Goal: Task Accomplishment & Management: Manage account settings

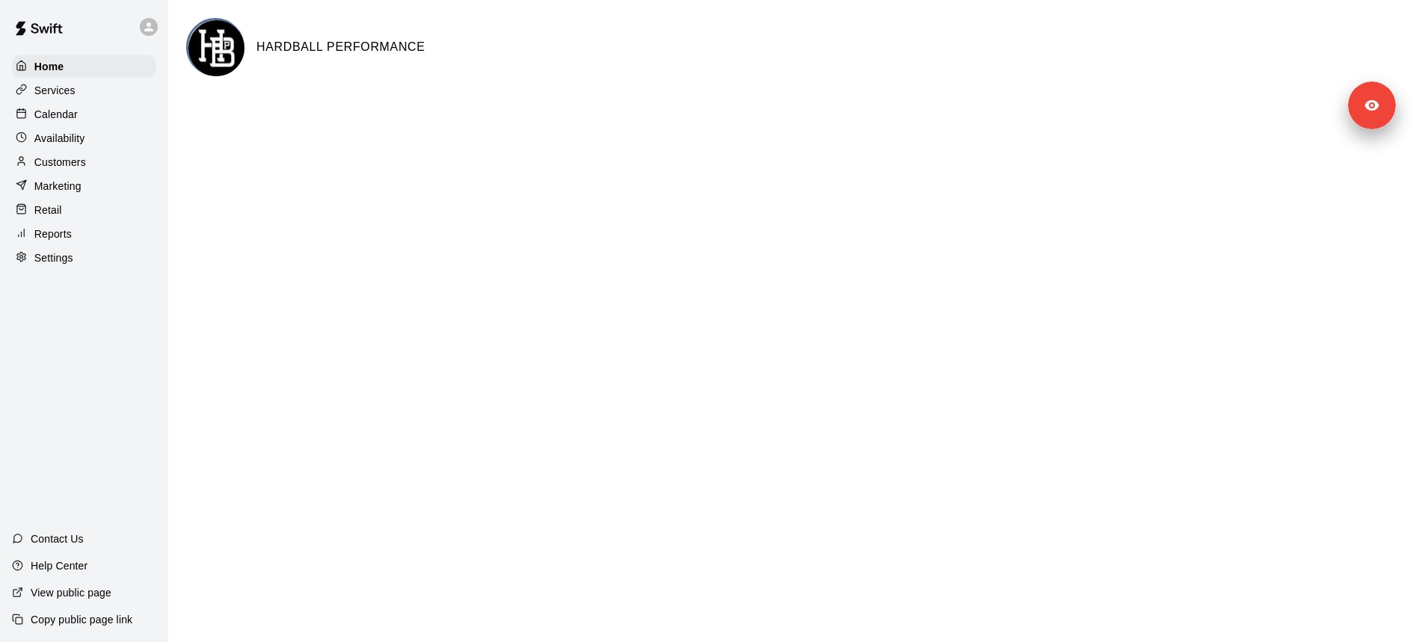
click at [81, 265] on div "Settings" at bounding box center [84, 258] width 144 height 22
select select "**"
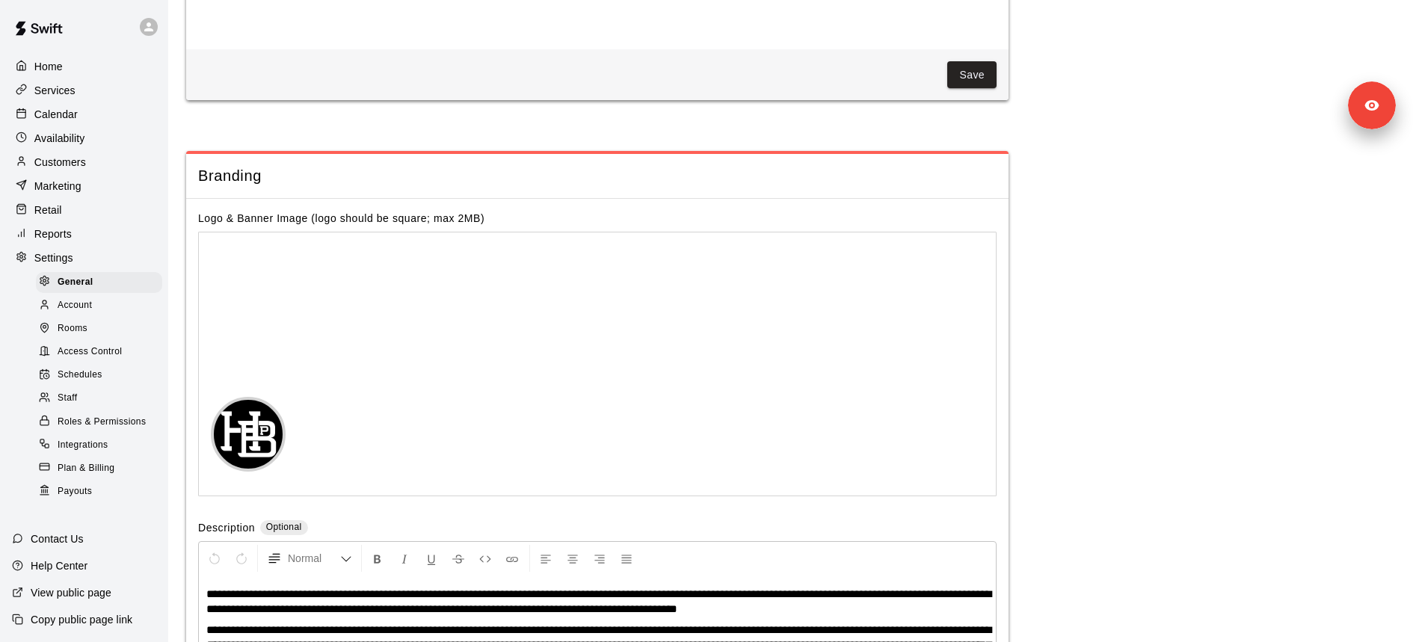
scroll to position [3252, 0]
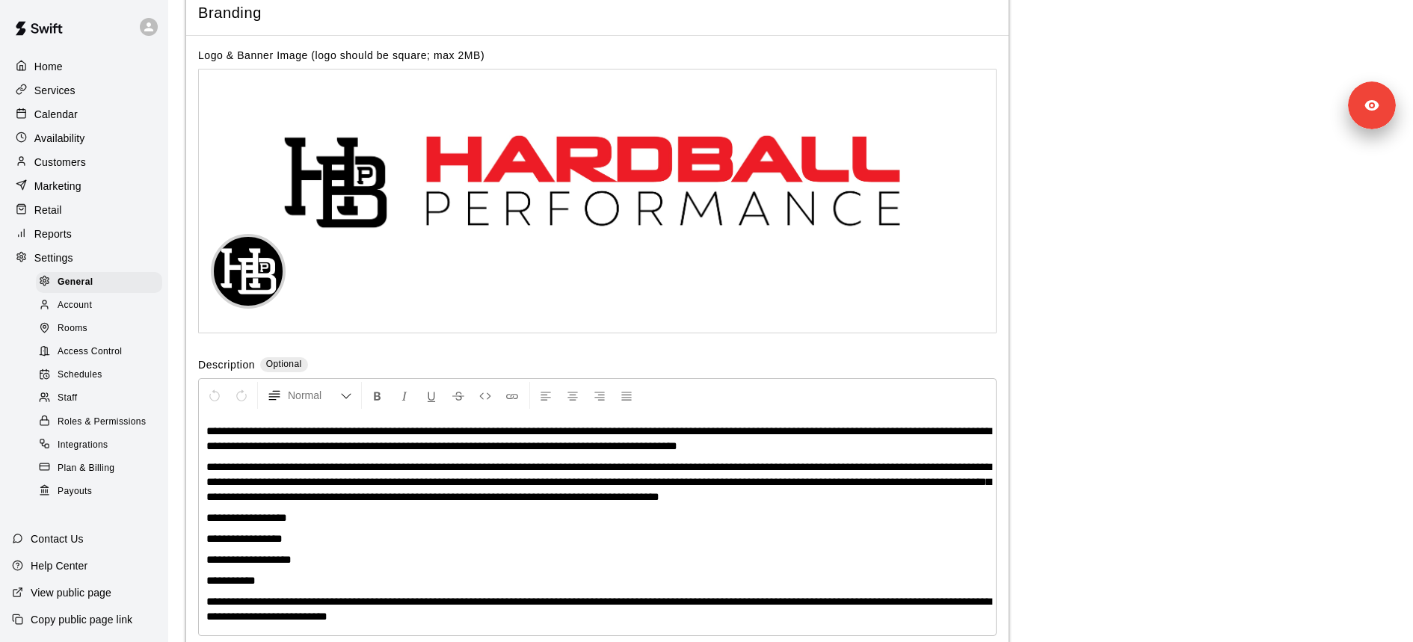
click at [110, 377] on div "Schedules" at bounding box center [99, 375] width 126 height 21
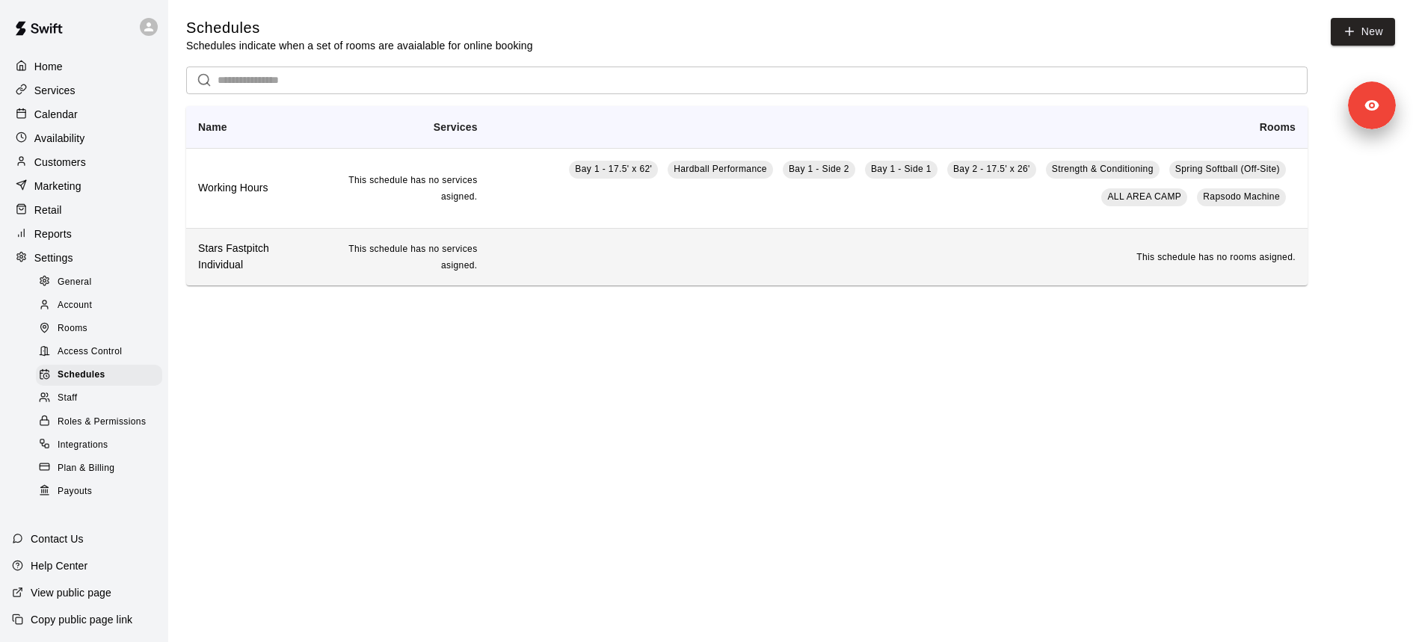
click at [265, 271] on h6 "Stars Fastpitch Individual" at bounding box center [251, 257] width 107 height 33
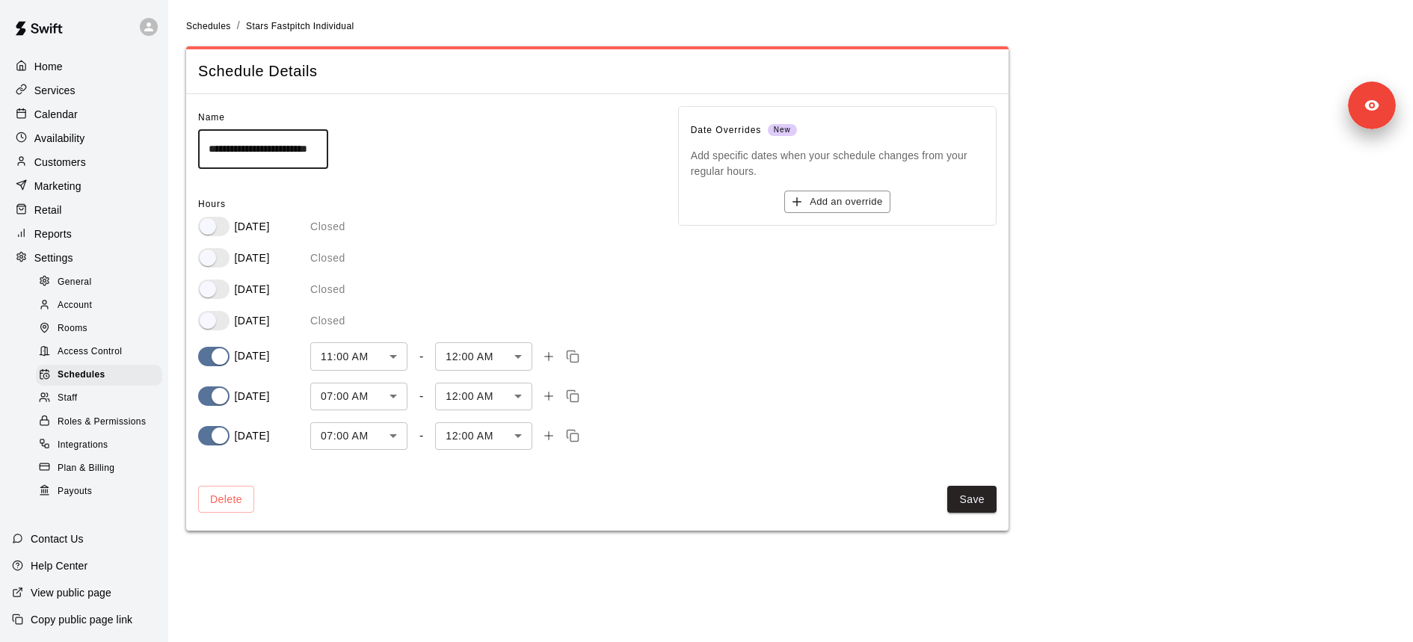
click at [83, 88] on div "Services" at bounding box center [84, 90] width 144 height 22
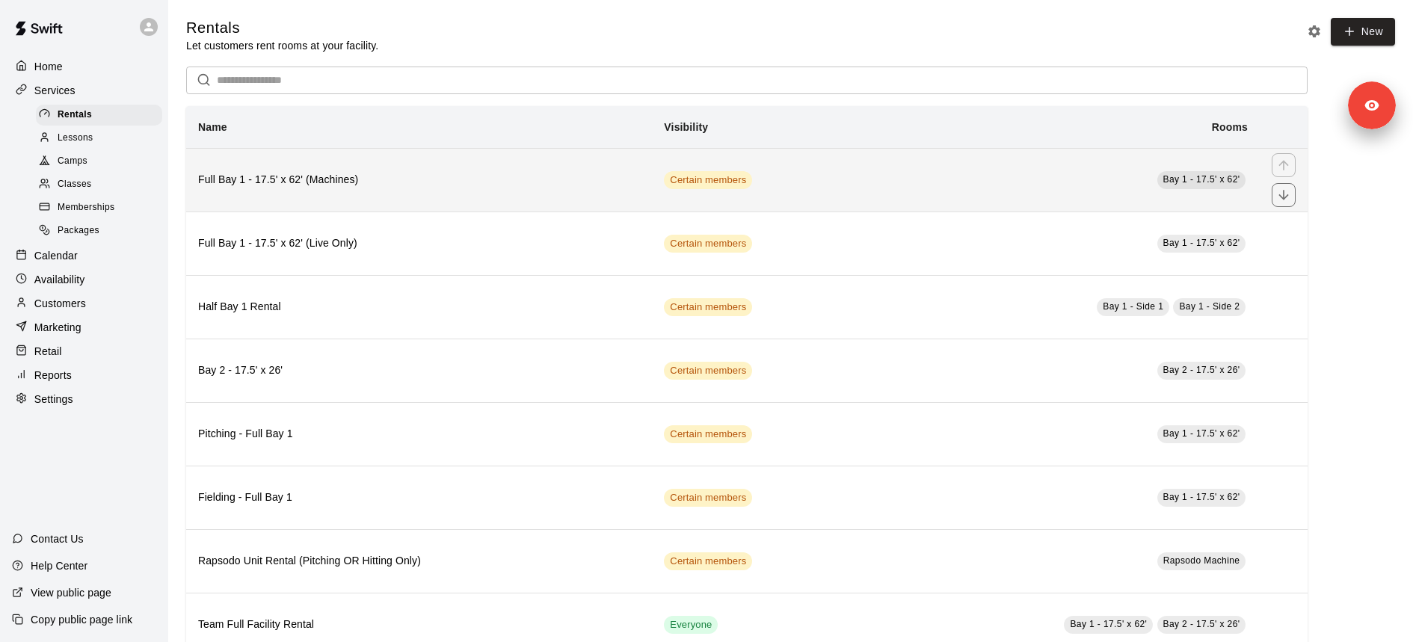
click at [360, 176] on h6 "Full Bay 1 - 17.5' x 62' (Machines)" at bounding box center [419, 180] width 442 height 16
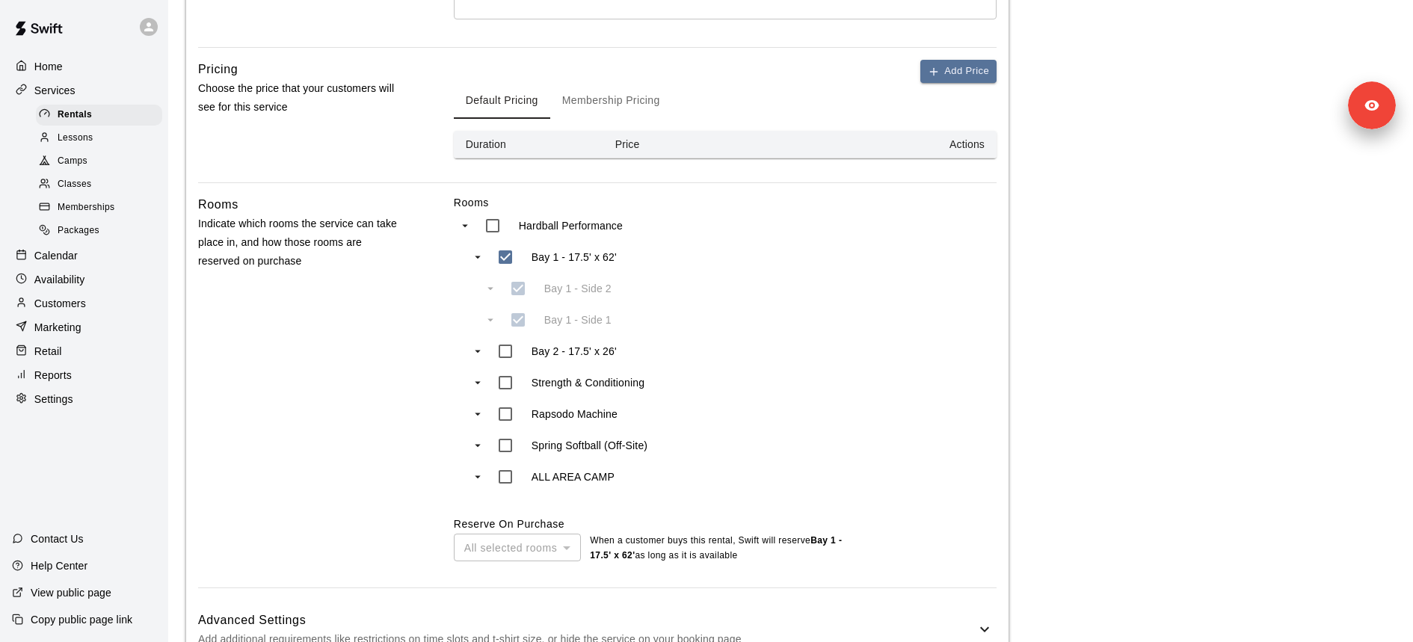
scroll to position [546, 0]
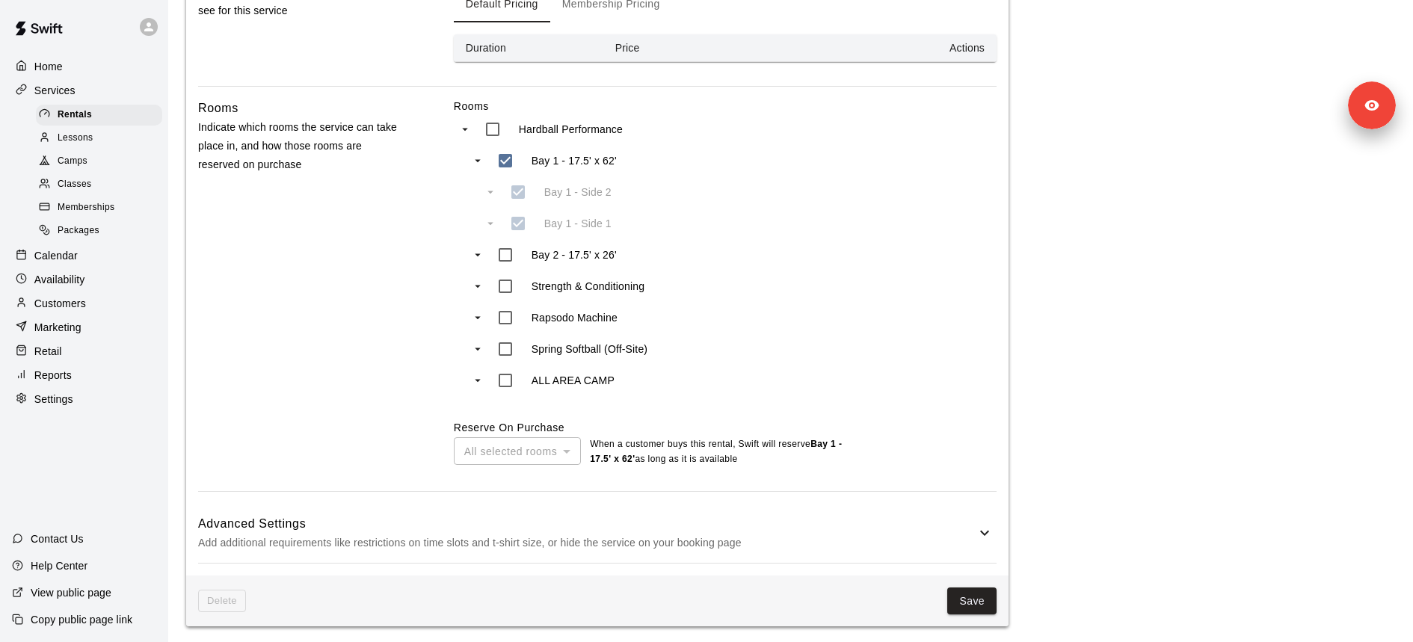
click at [466, 458] on div "All selected rooms" at bounding box center [517, 451] width 127 height 28
click at [462, 568] on div "**********" at bounding box center [597, 77] width 822 height 998
click at [459, 561] on div "**********" at bounding box center [597, 77] width 822 height 998
click at [457, 555] on div "Advanced Settings Add additional requirements like restrictions on time slots a…" at bounding box center [597, 533] width 798 height 59
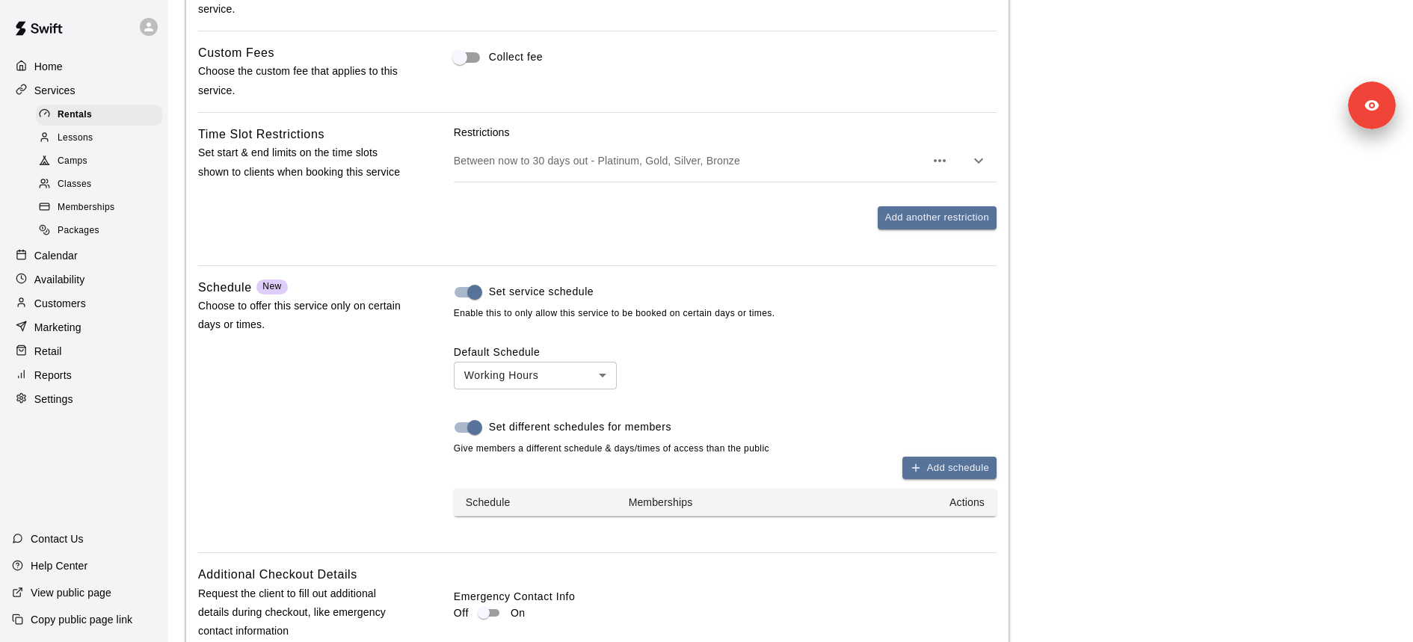
scroll to position [1225, 0]
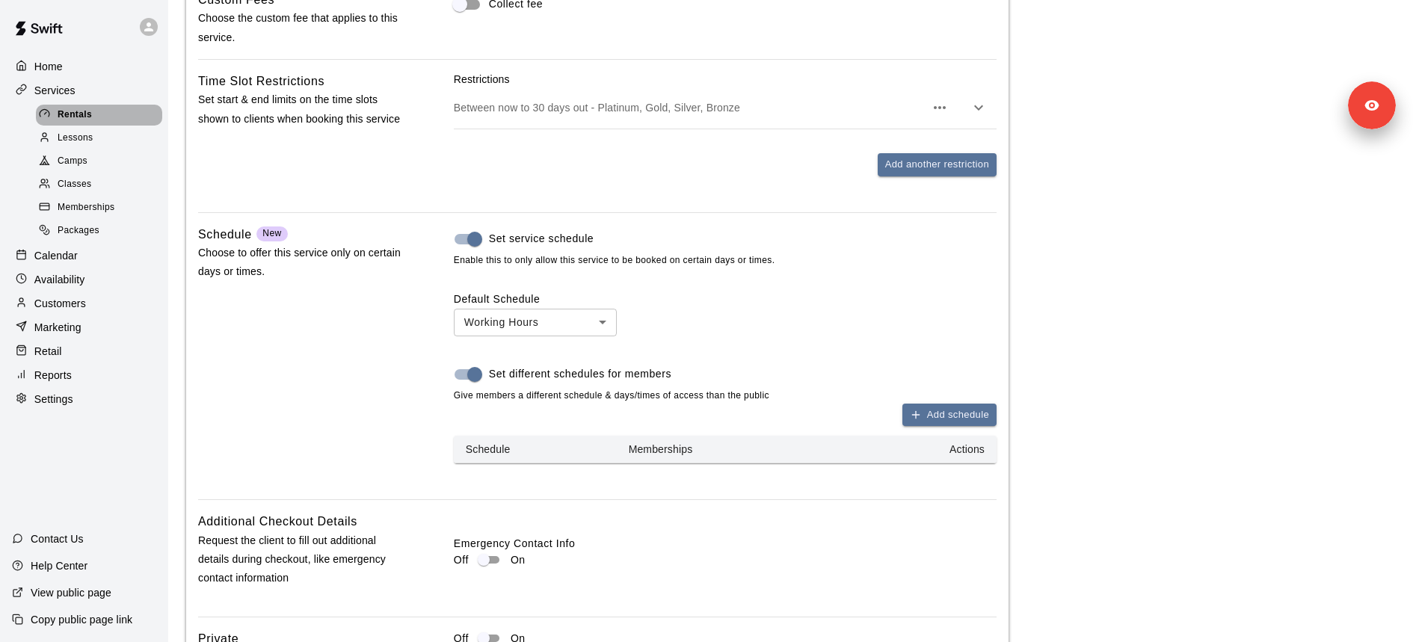
click at [103, 105] on div "Rentals" at bounding box center [99, 115] width 126 height 21
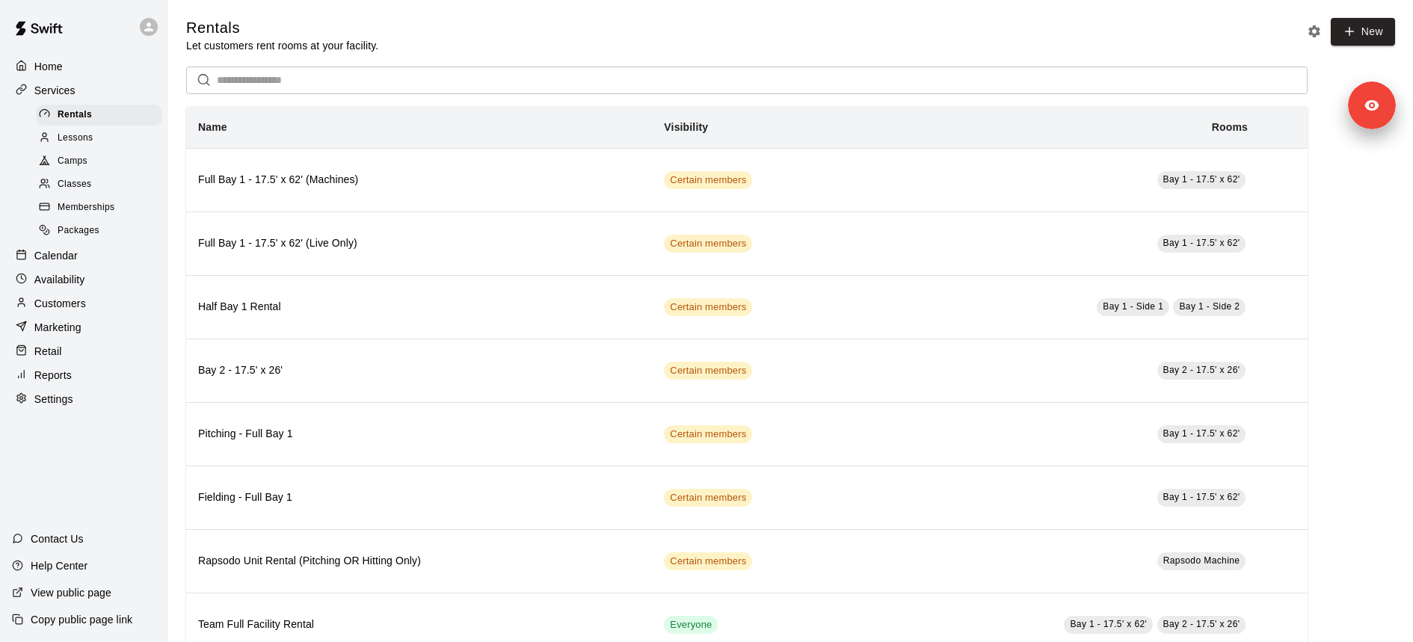
click at [113, 389] on div "Settings" at bounding box center [84, 399] width 144 height 22
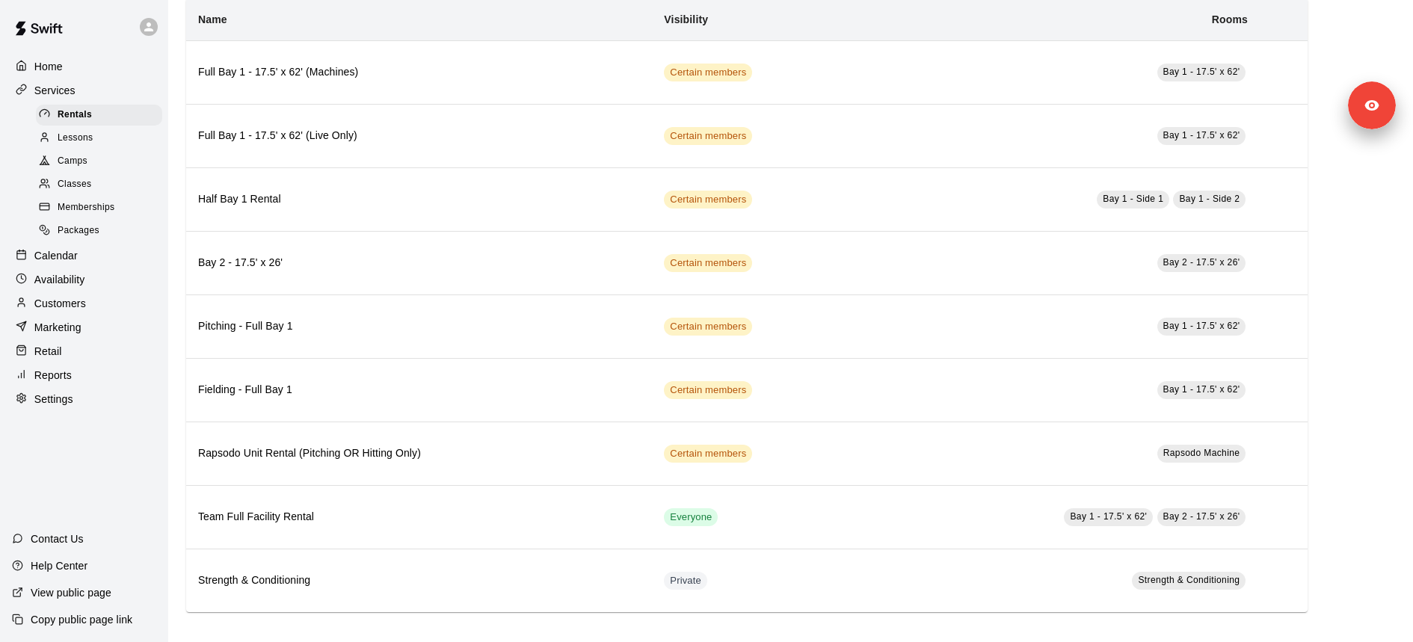
select select "**"
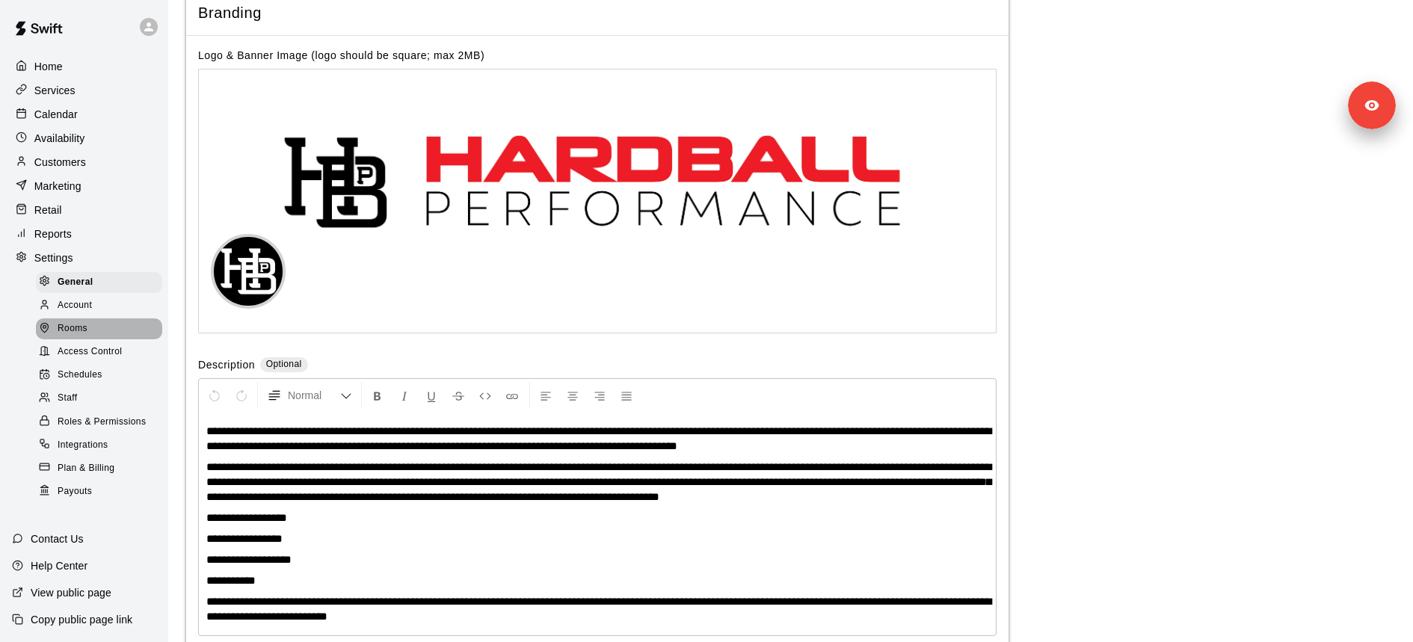
click at [105, 324] on div "Rooms" at bounding box center [99, 328] width 126 height 21
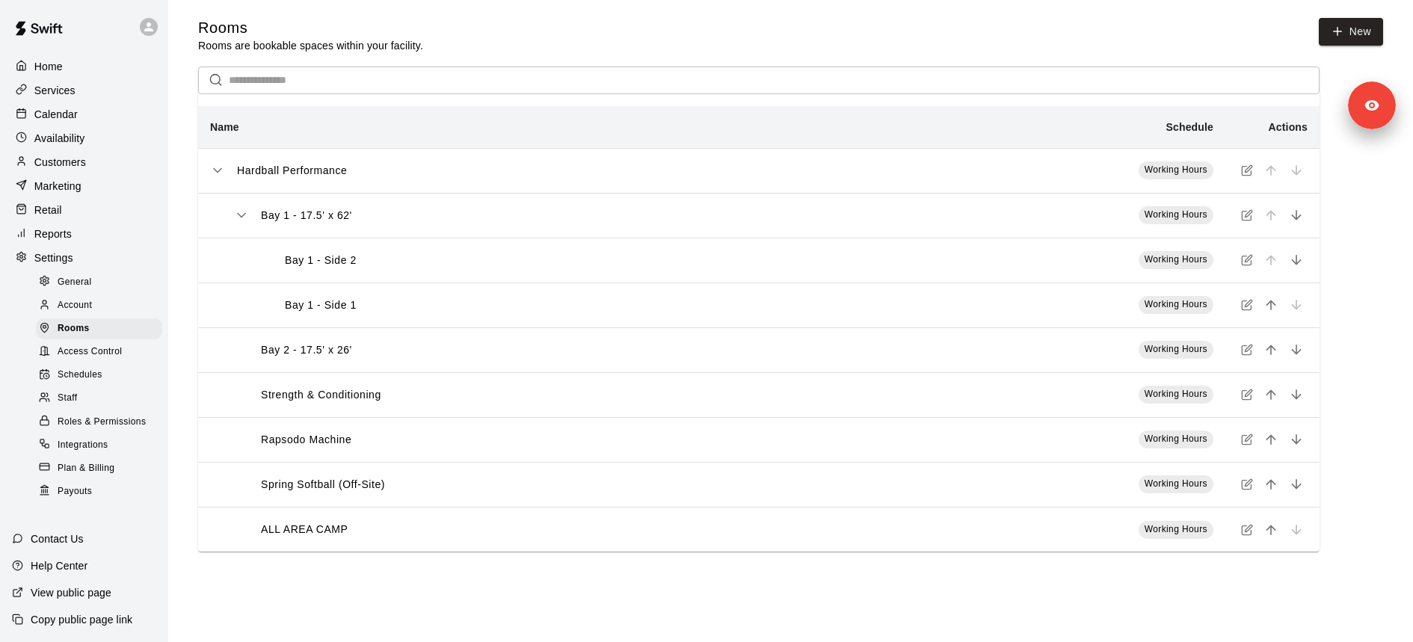
click at [103, 374] on div "Schedules" at bounding box center [99, 375] width 126 height 21
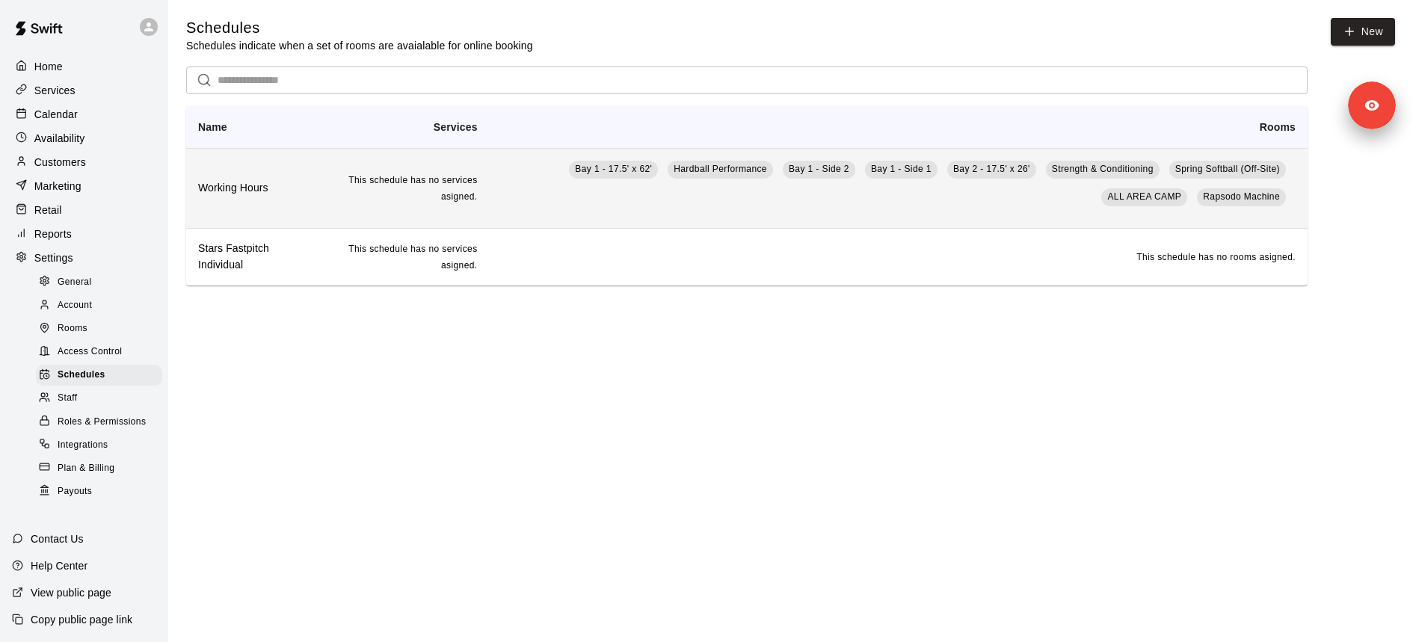
click at [290, 212] on th "Working Hours" at bounding box center [251, 188] width 131 height 80
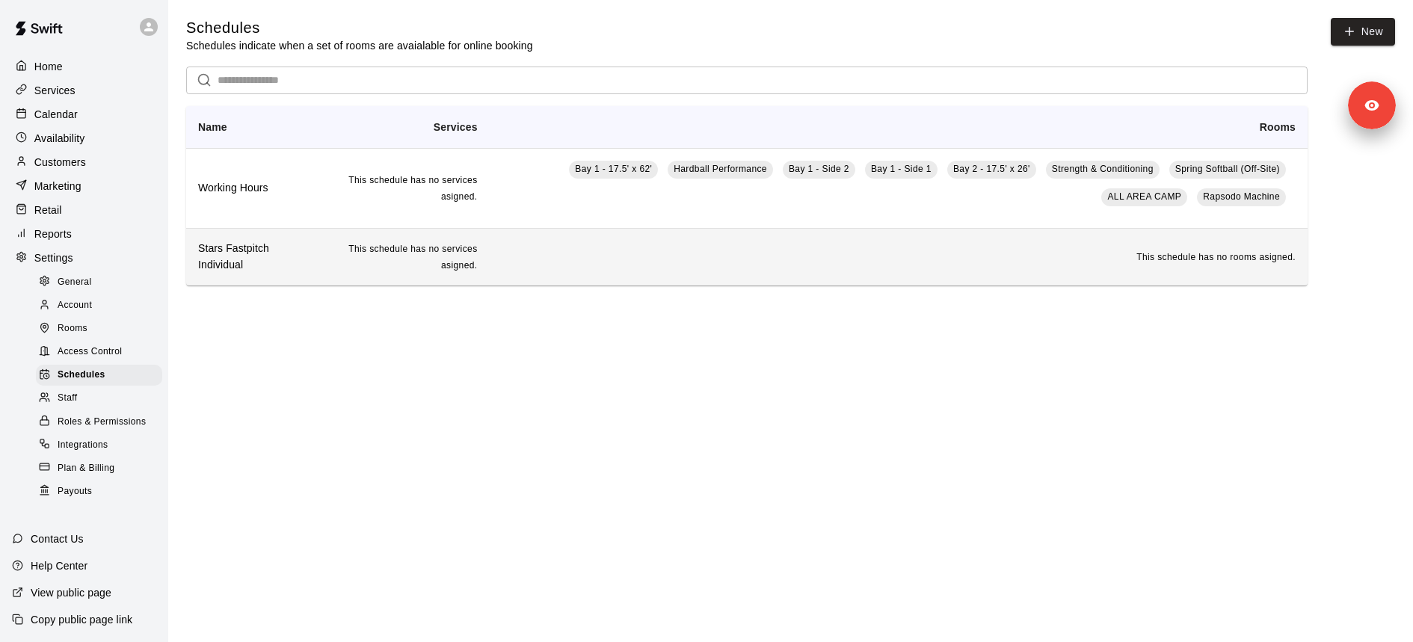
click at [268, 265] on h6 "Stars Fastpitch Individual" at bounding box center [251, 257] width 107 height 33
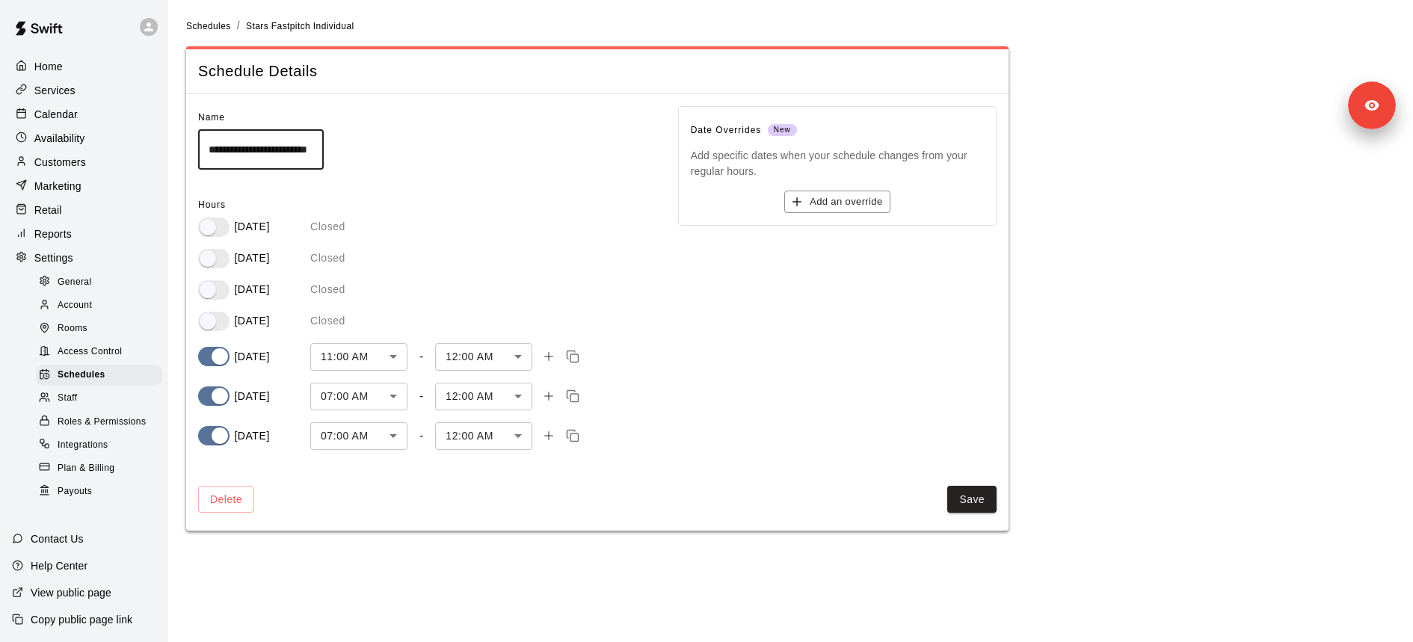
scroll to position [0, 19]
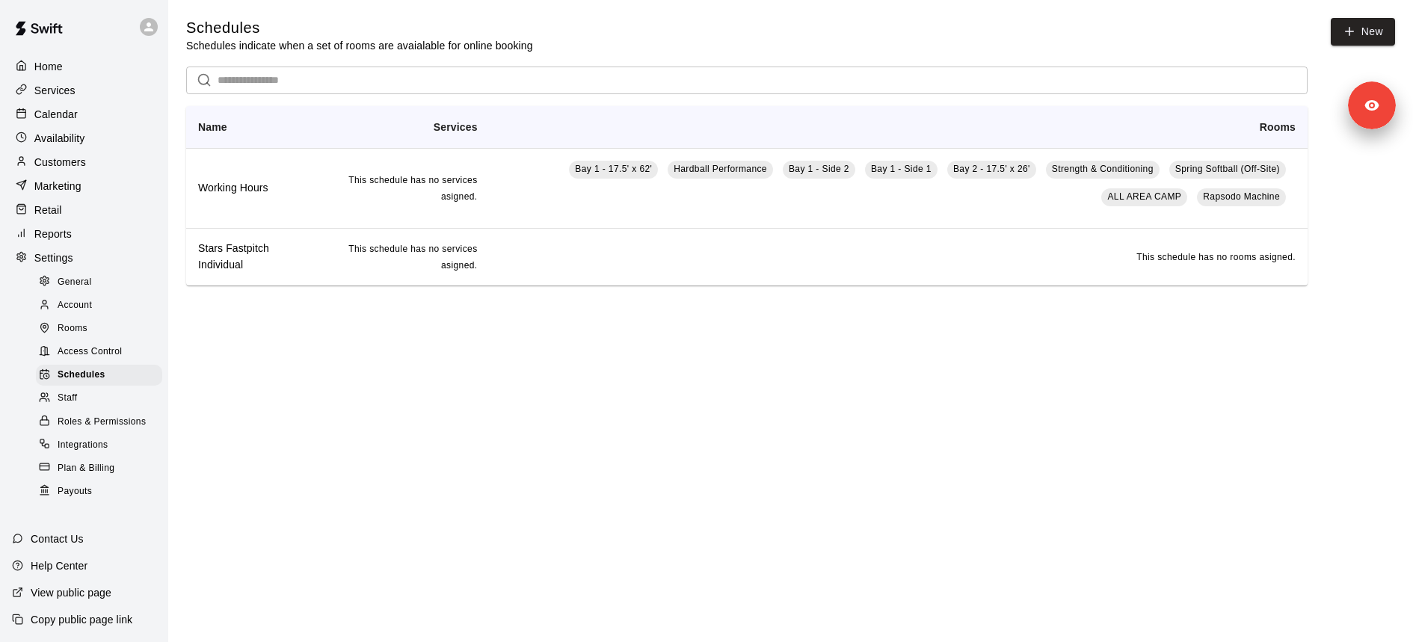
click at [114, 339] on link "Rooms" at bounding box center [102, 329] width 132 height 23
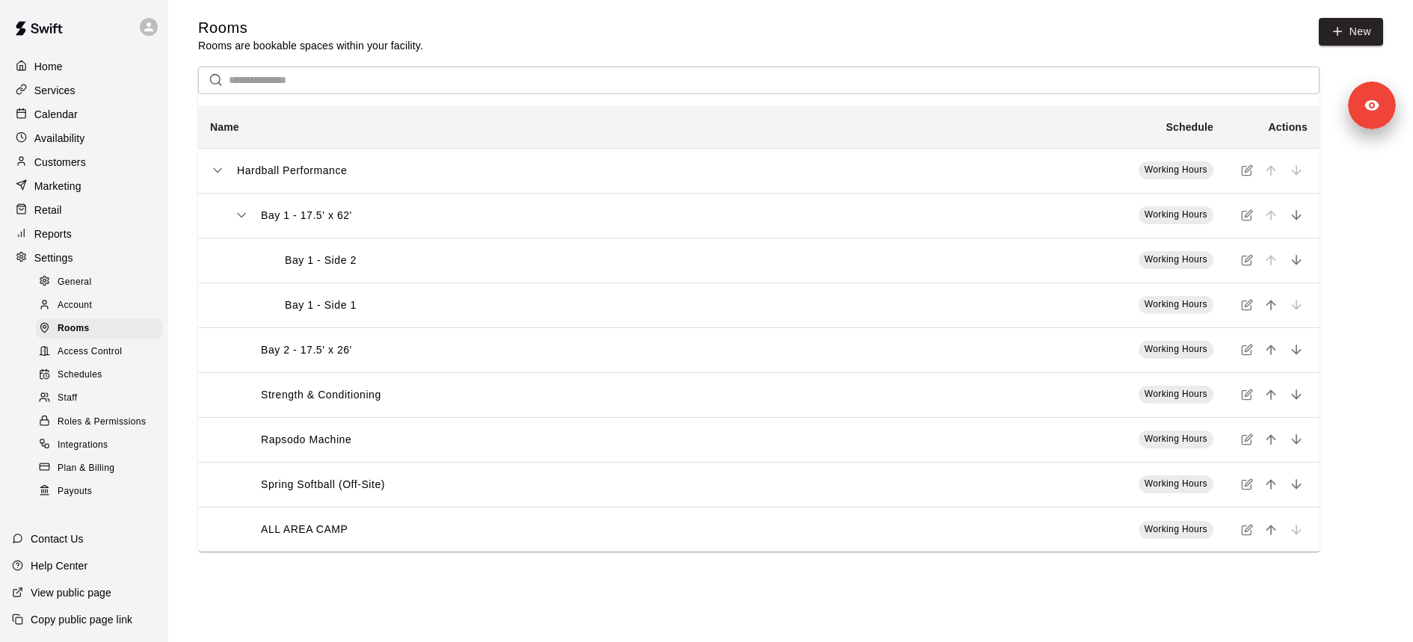
click at [1253, 218] on button "simple table" at bounding box center [1246, 215] width 19 height 19
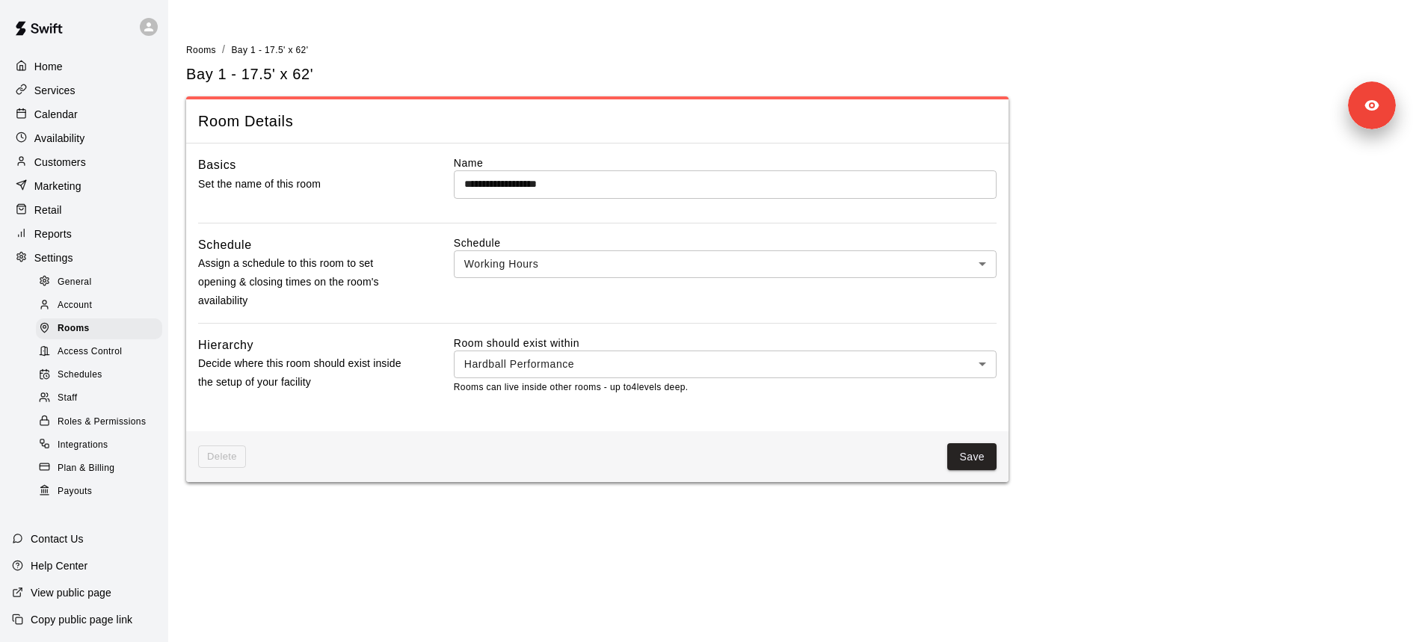
click at [578, 277] on div "Schedule Working Hours *** ​" at bounding box center [725, 272] width 543 height 75
click at [577, 256] on body "**********" at bounding box center [706, 250] width 1413 height 500
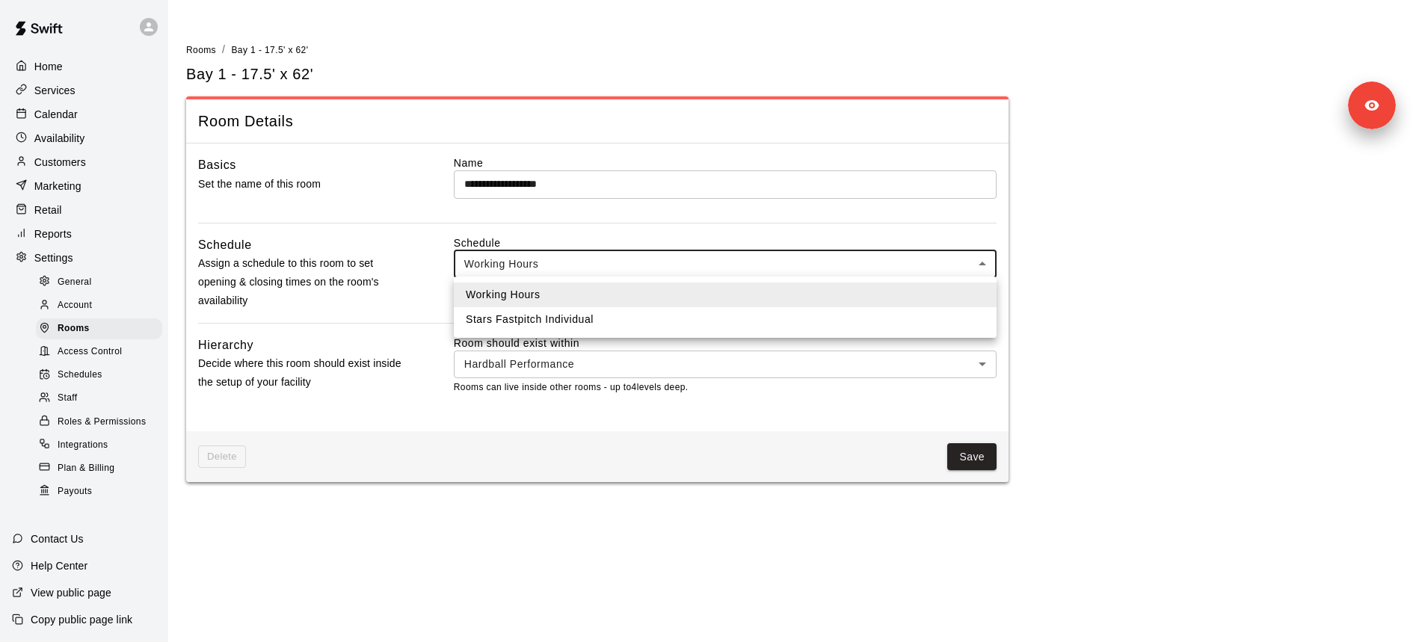
click at [105, 91] on div at bounding box center [706, 321] width 1413 height 642
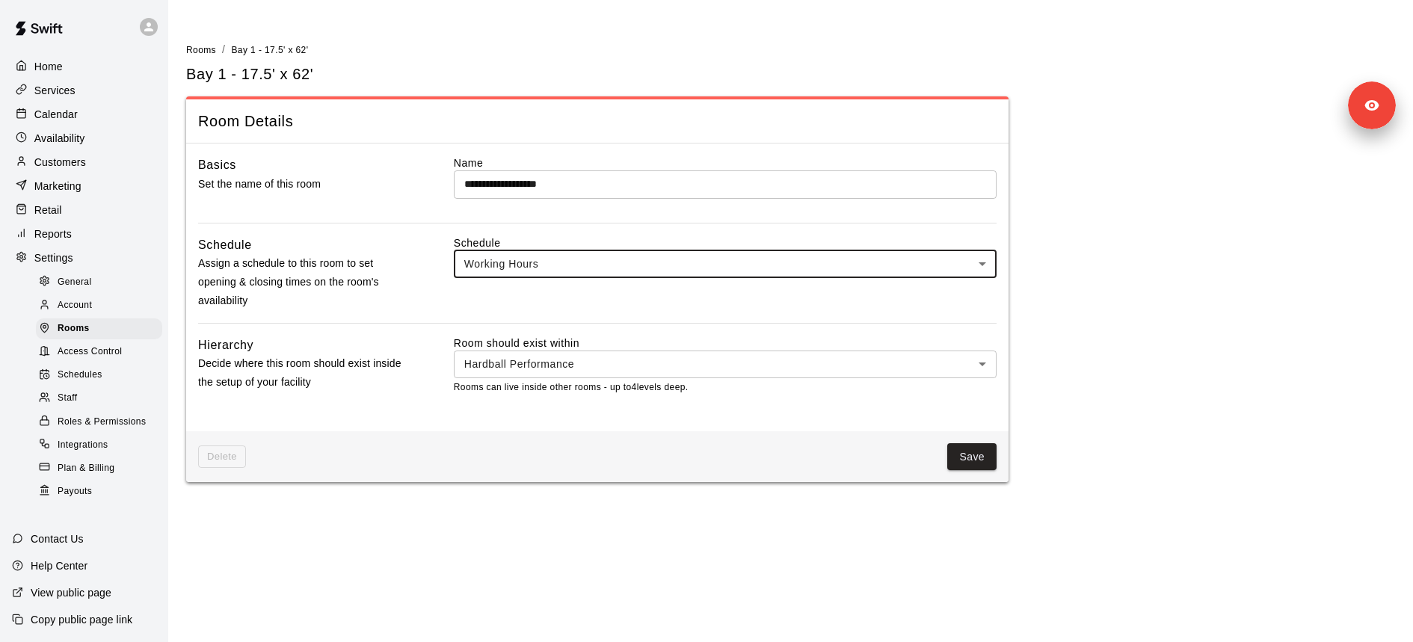
click at [97, 91] on div "Services" at bounding box center [84, 90] width 144 height 22
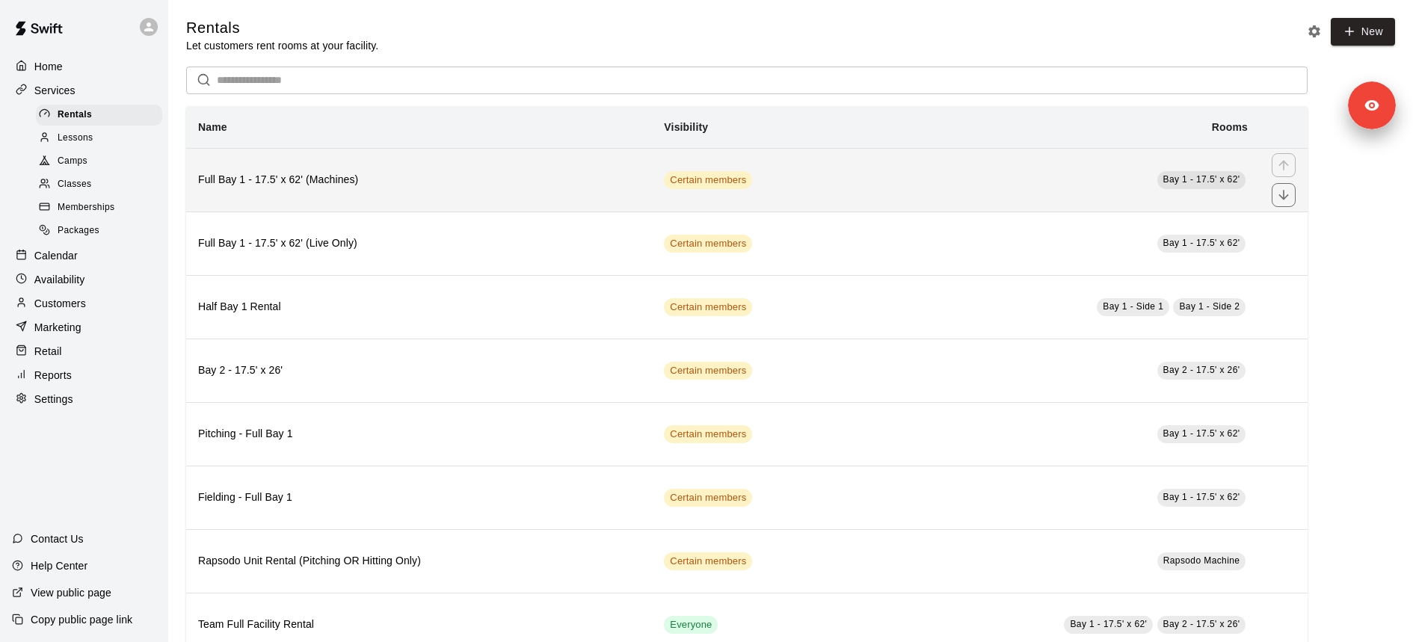
click at [296, 191] on th "Full Bay 1 - 17.5' x 62' (Machines)" at bounding box center [419, 180] width 466 height 64
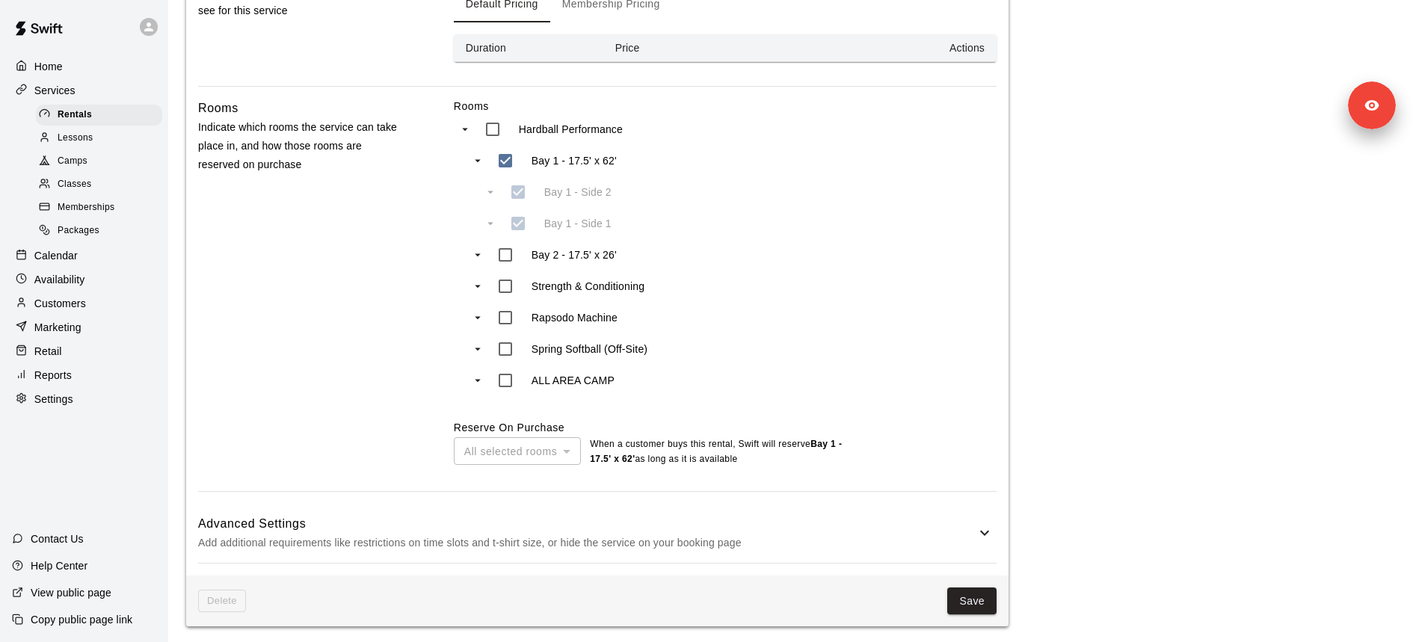
click at [596, 522] on h6 "Advanced Settings" at bounding box center [586, 523] width 777 height 19
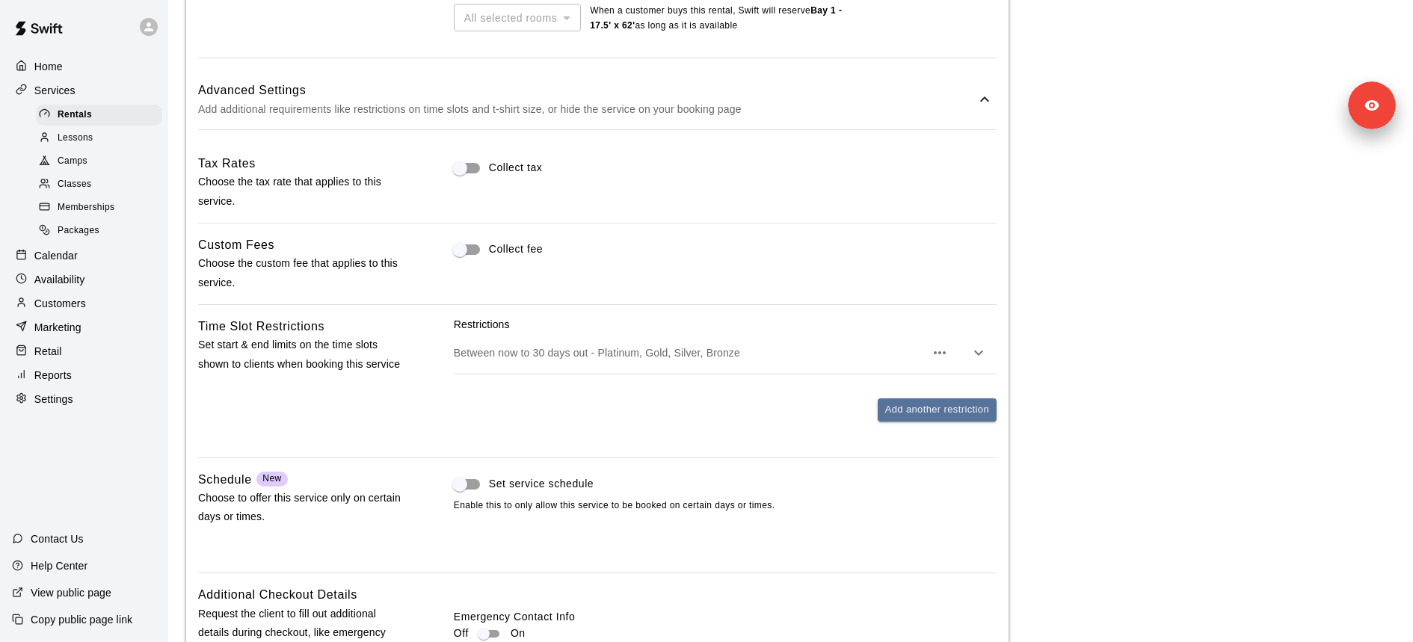
scroll to position [1034, 0]
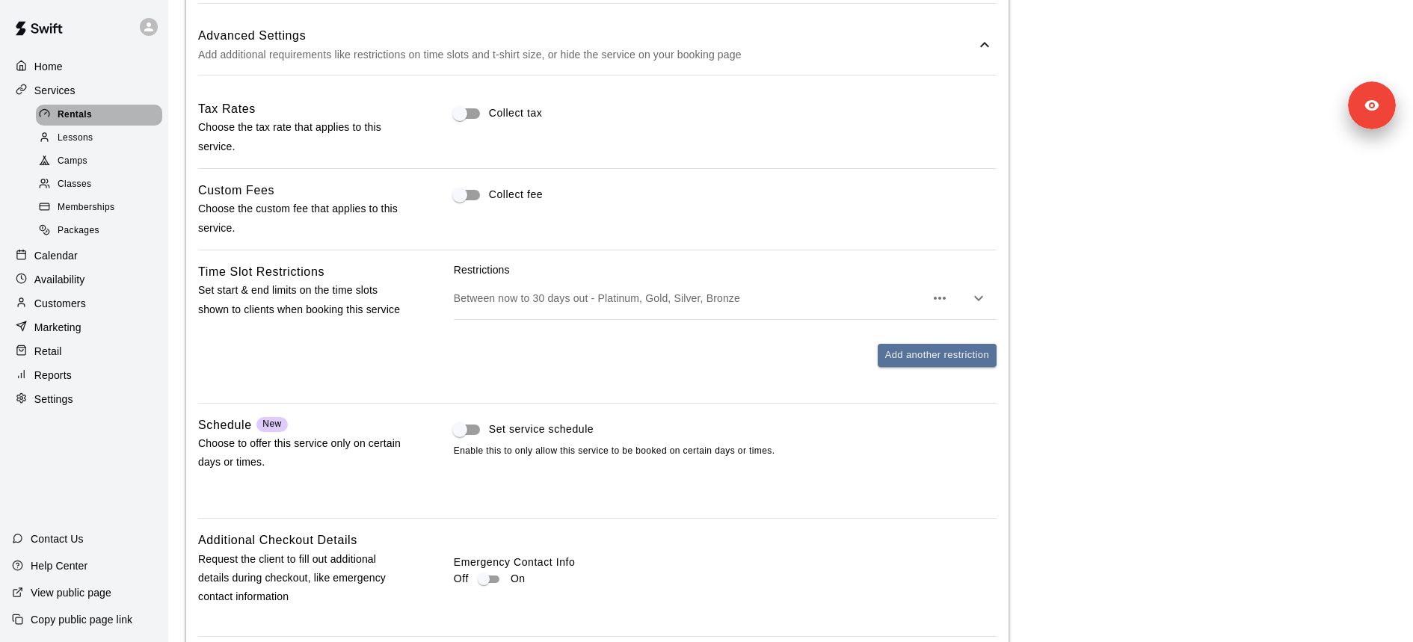
click at [129, 114] on div "Rentals" at bounding box center [99, 115] width 126 height 21
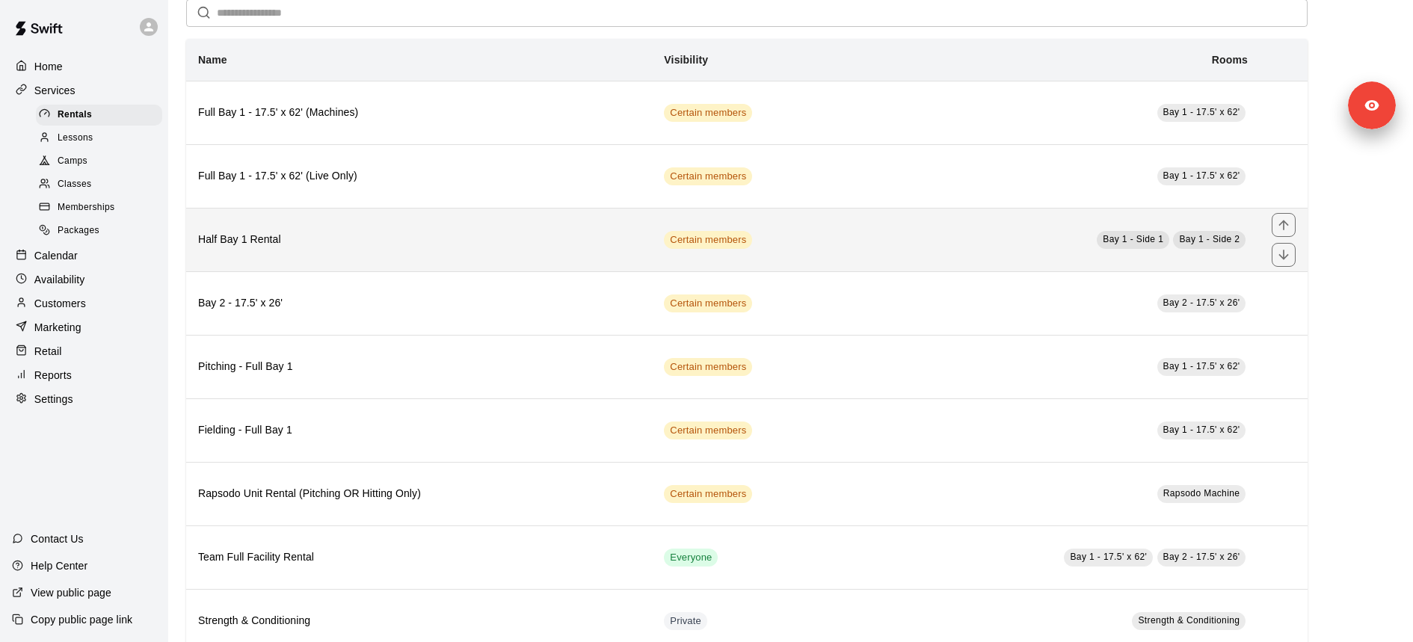
scroll to position [96, 0]
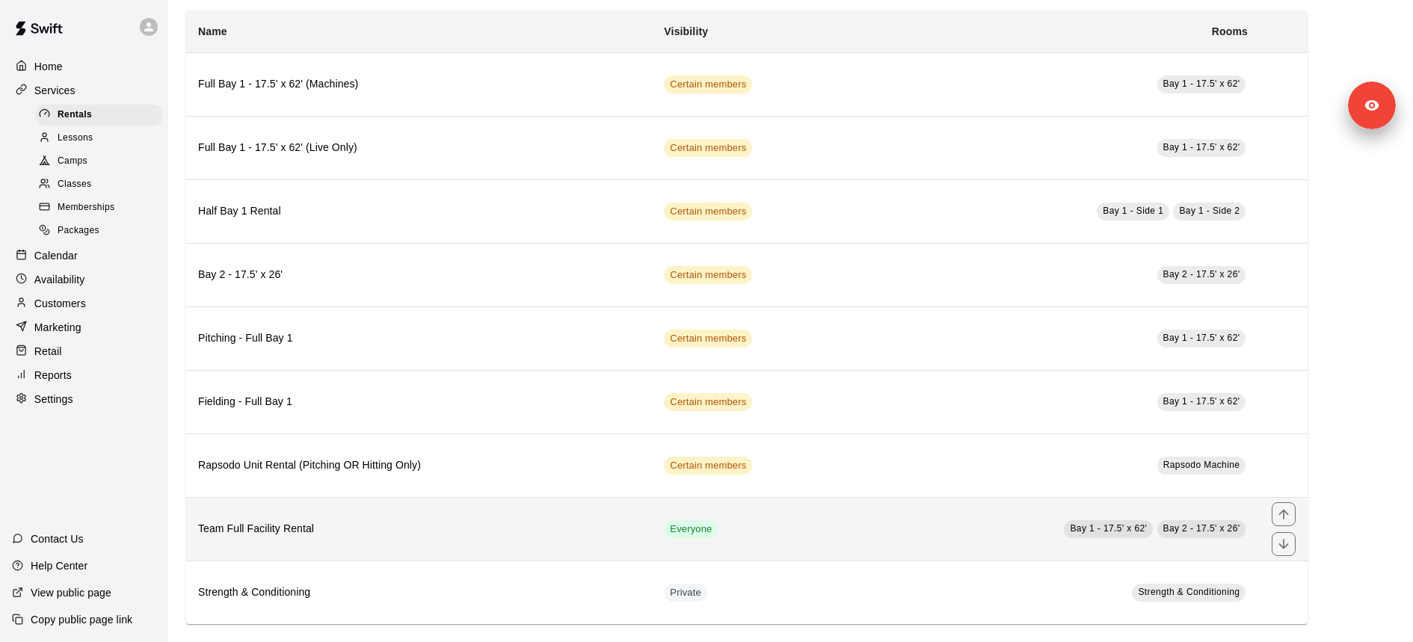
click at [463, 521] on h6 "Team Full Facility Rental" at bounding box center [419, 529] width 442 height 16
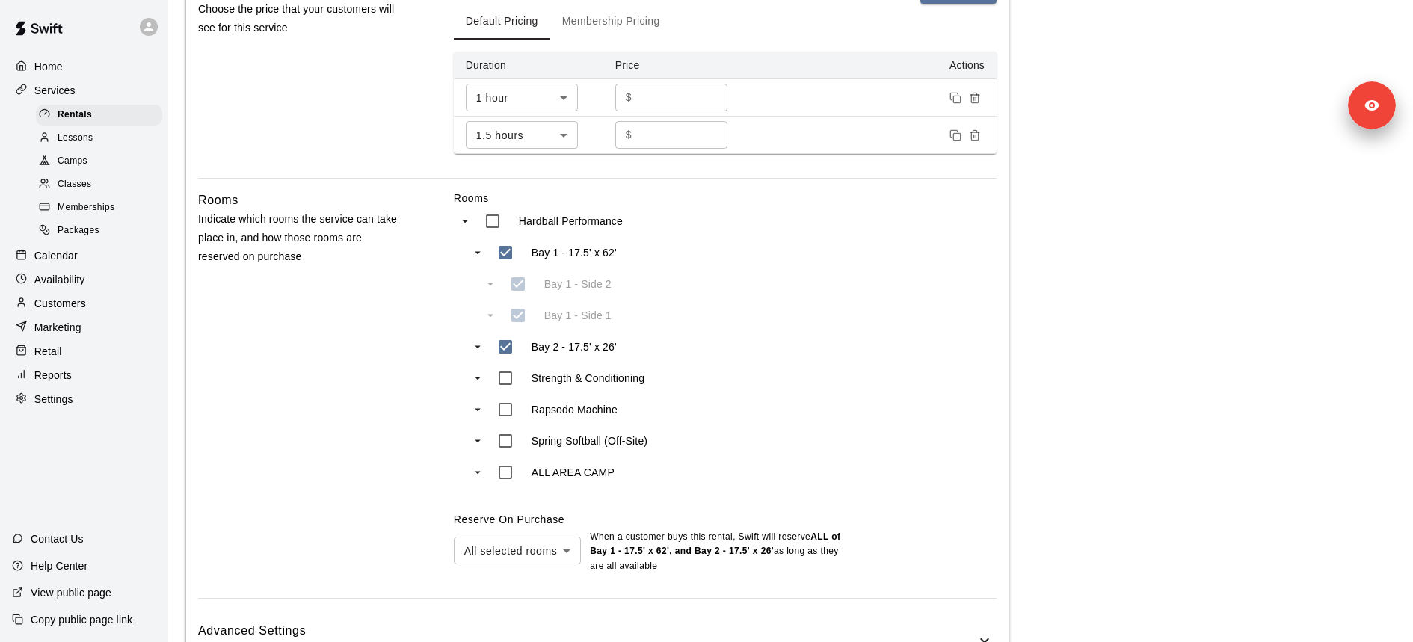
scroll to position [636, 0]
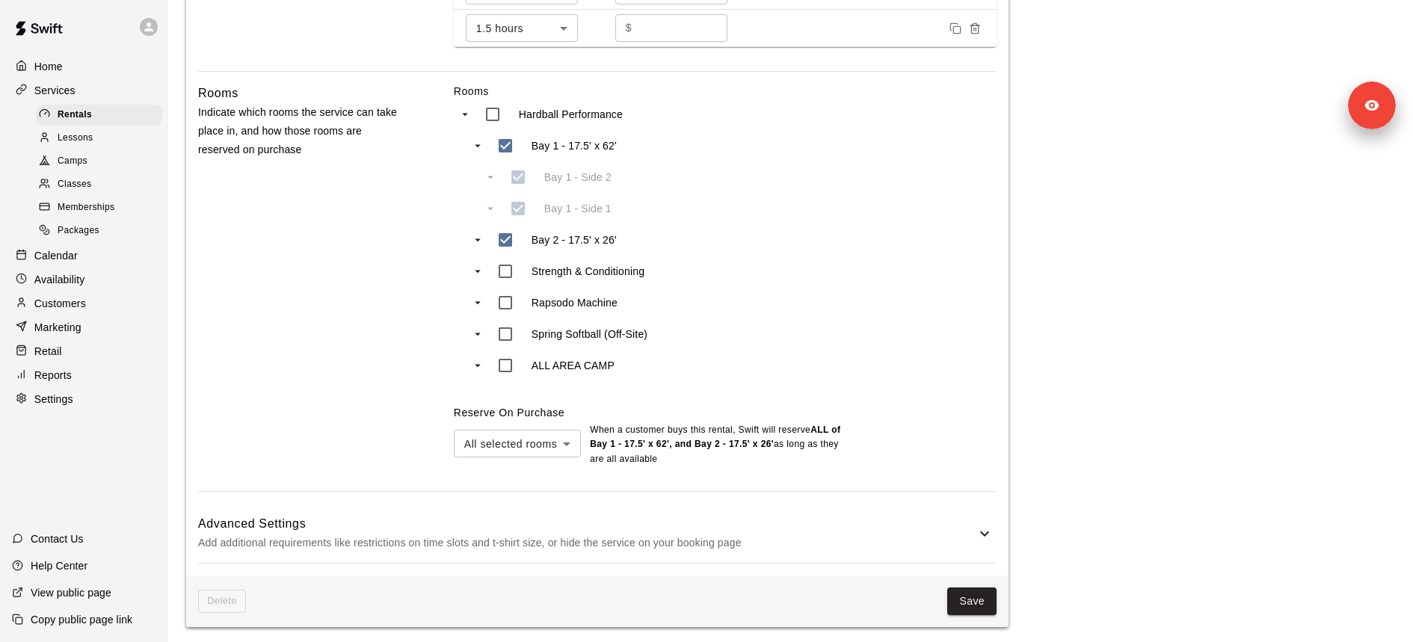
click at [604, 534] on p "Add additional requirements like restrictions on time slots and t-shirt size, o…" at bounding box center [586, 543] width 777 height 19
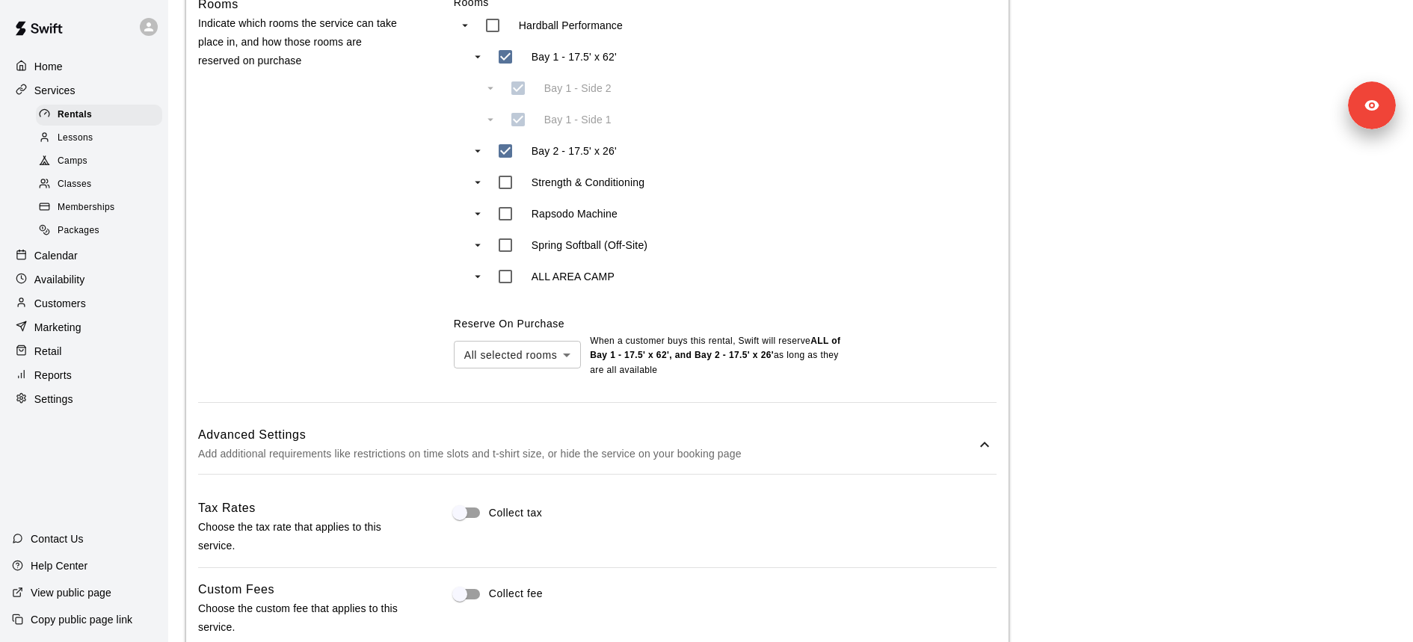
scroll to position [626, 0]
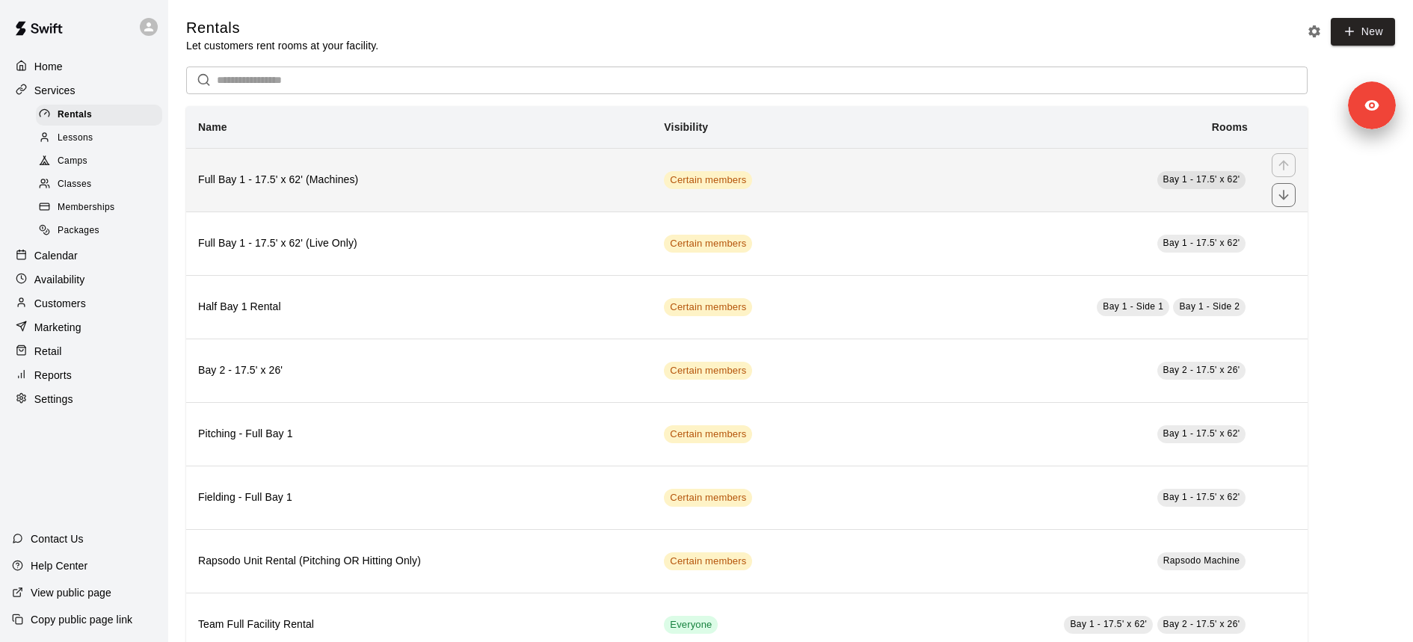
click at [558, 163] on th "Full Bay 1 - 17.5' x 62' (Machines)" at bounding box center [419, 180] width 466 height 64
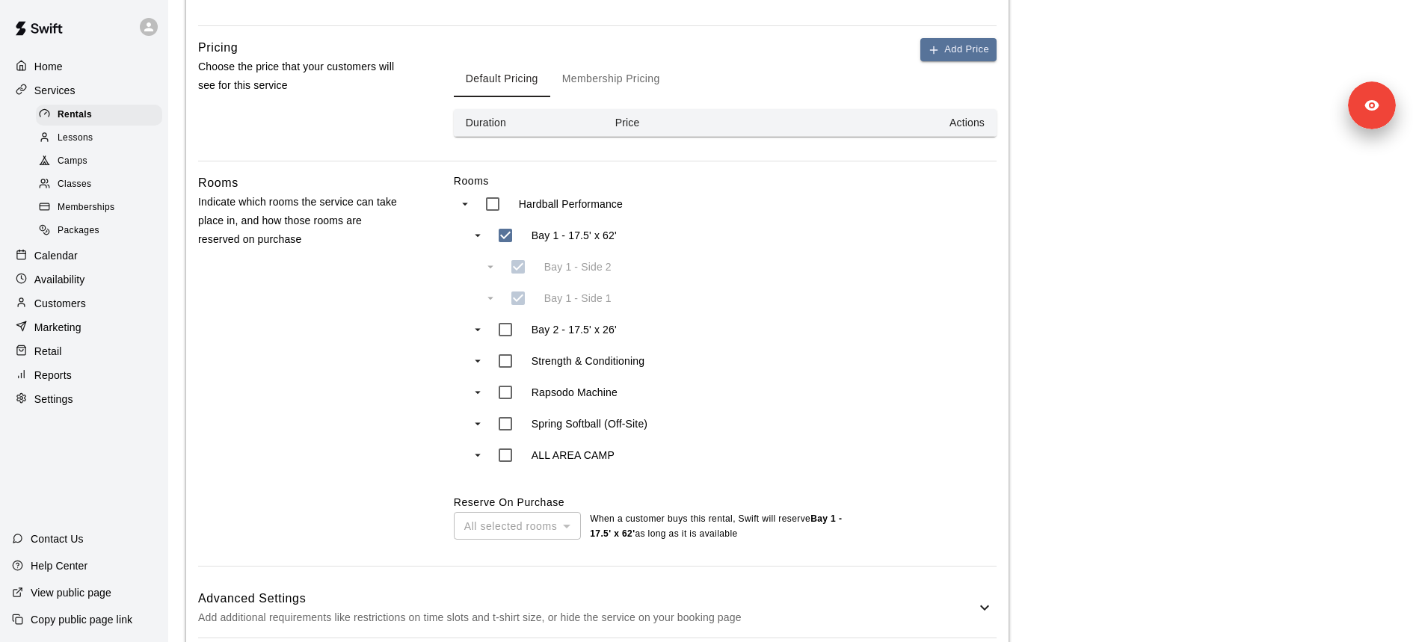
scroll to position [458, 0]
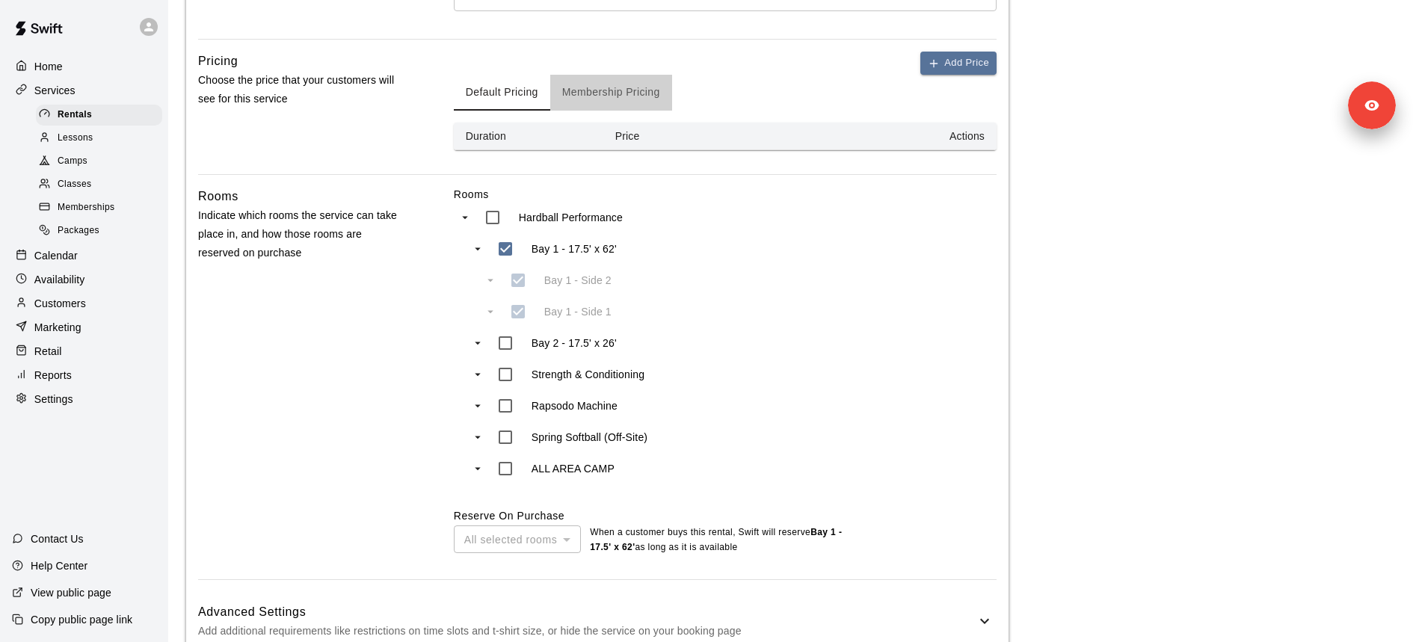
click at [623, 93] on button "Membership Pricing" at bounding box center [611, 93] width 122 height 36
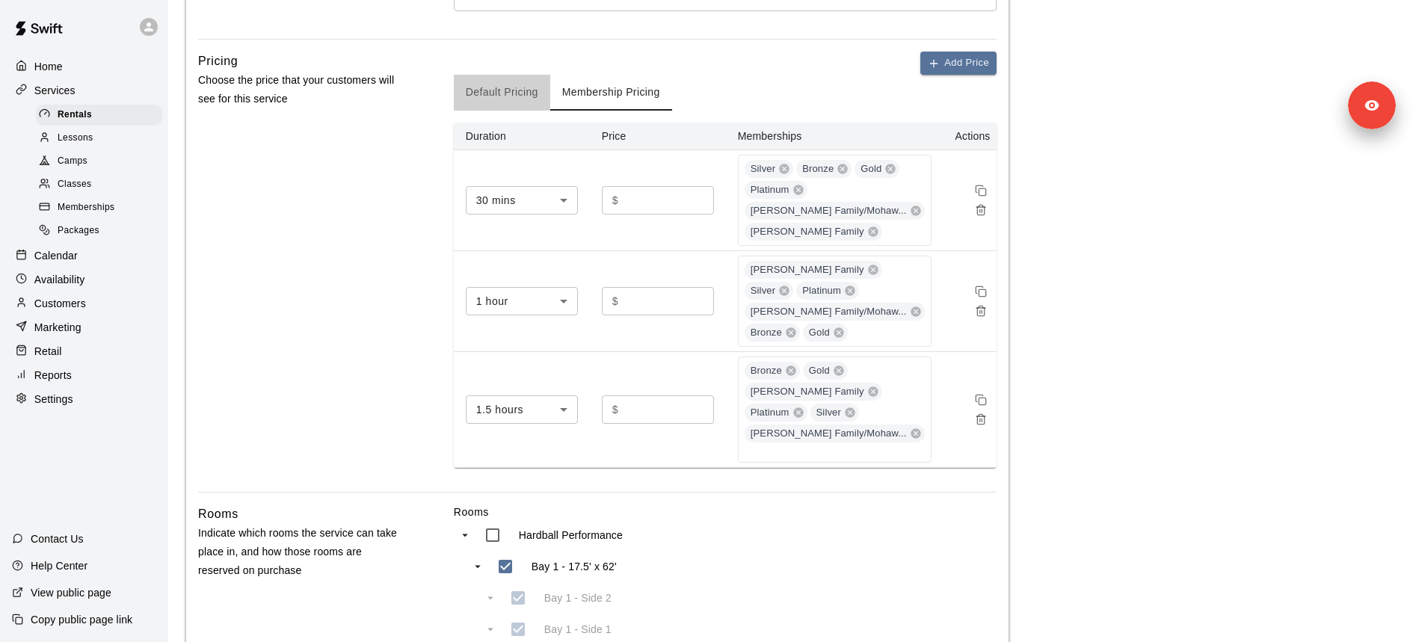
click at [486, 89] on button "Default Pricing" at bounding box center [502, 93] width 96 height 36
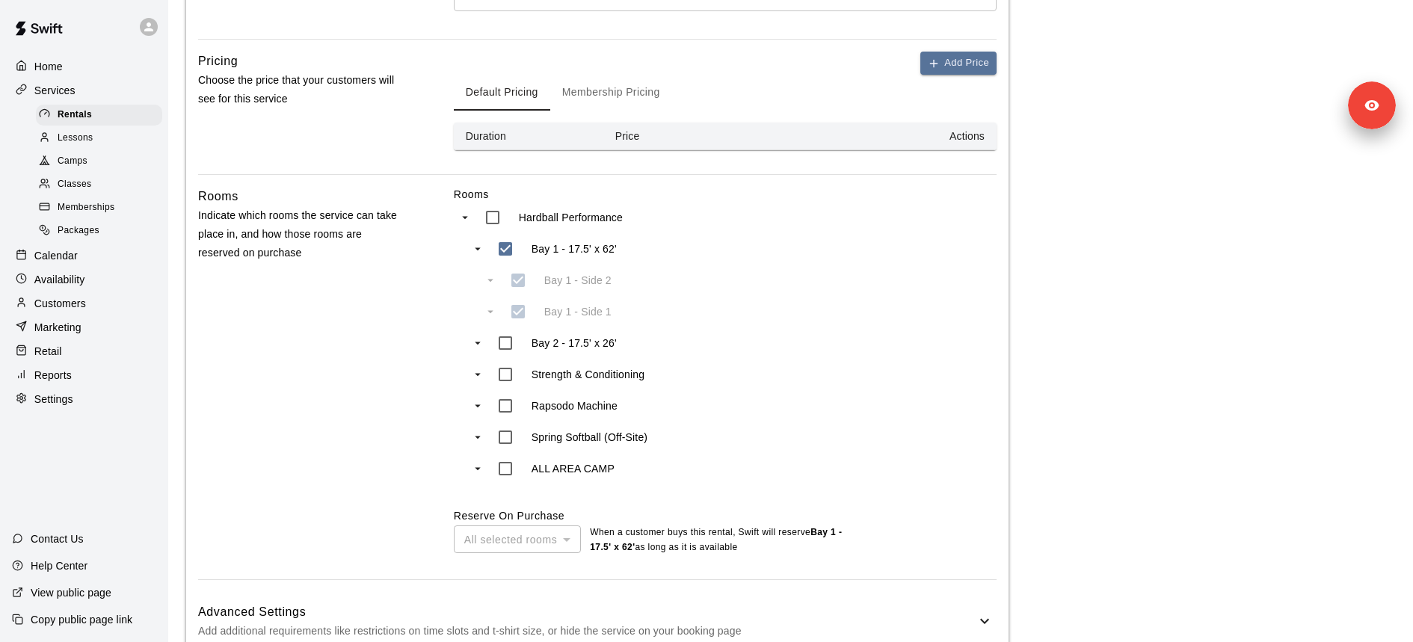
click at [601, 81] on button "Membership Pricing" at bounding box center [611, 93] width 122 height 36
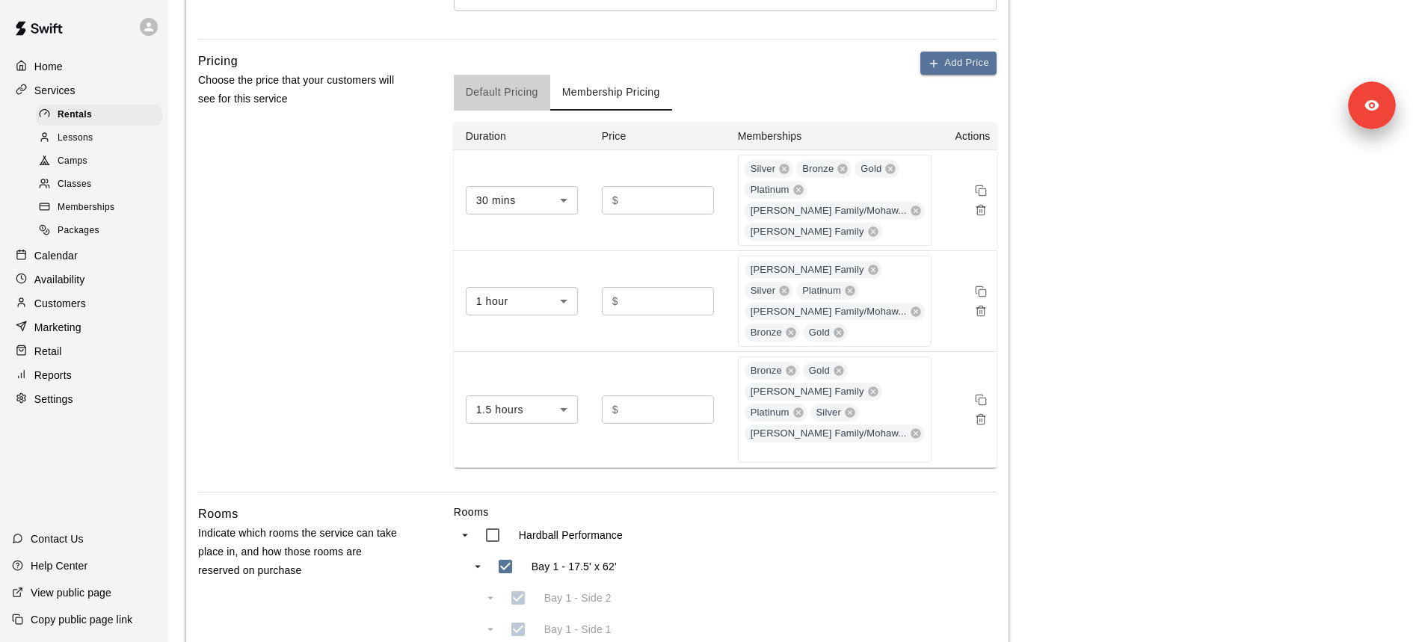
click at [496, 88] on button "Default Pricing" at bounding box center [502, 93] width 96 height 36
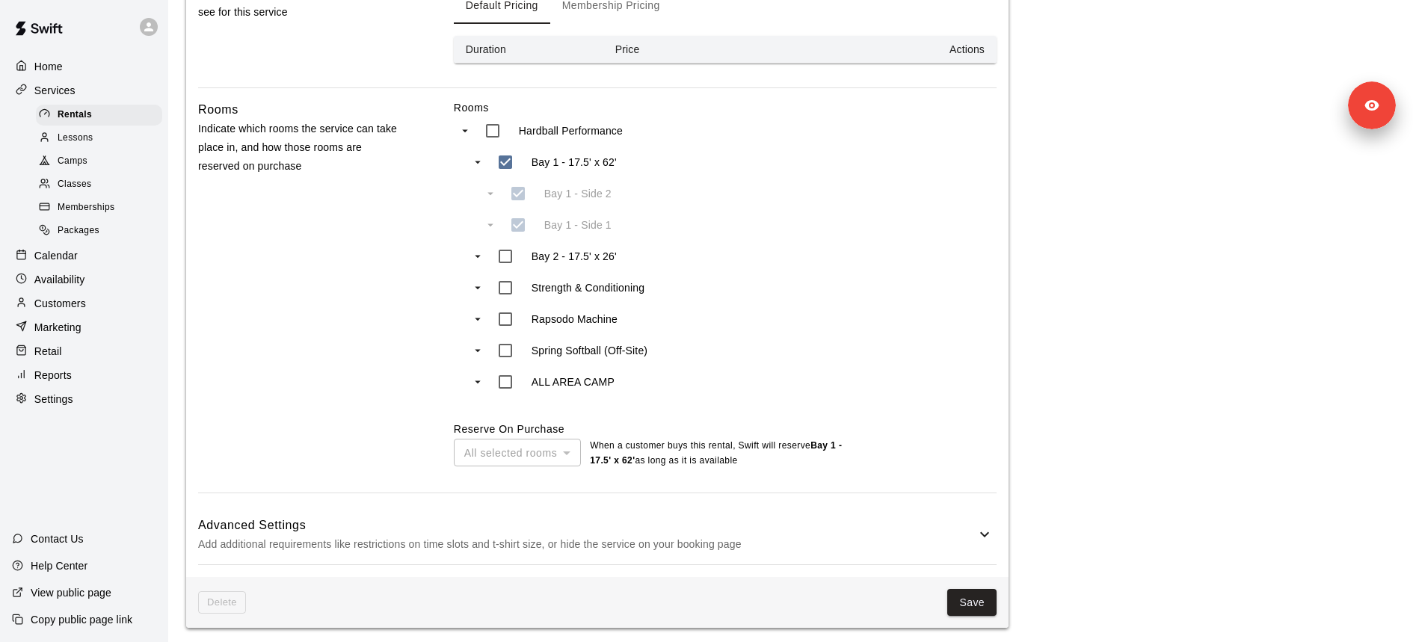
scroll to position [546, 0]
click at [584, 519] on h6 "Advanced Settings" at bounding box center [586, 523] width 777 height 19
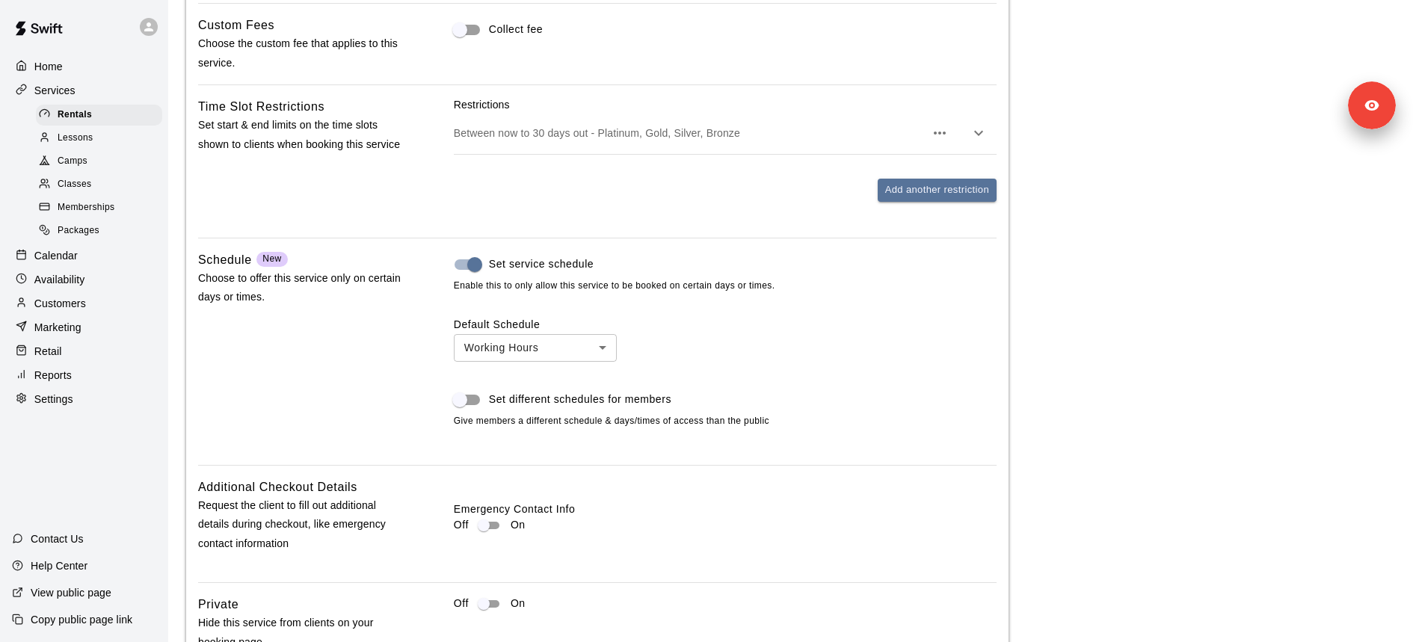
scroll to position [1206, 0]
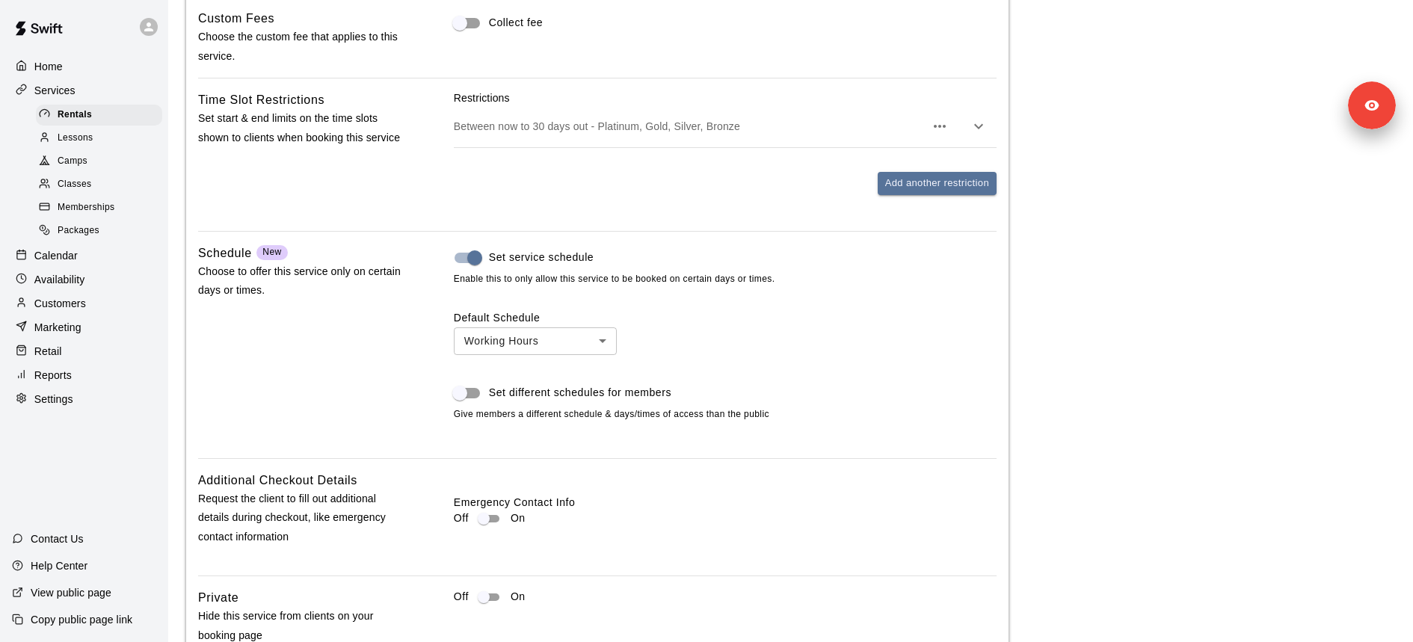
click at [677, 357] on div at bounding box center [706, 321] width 1413 height 642
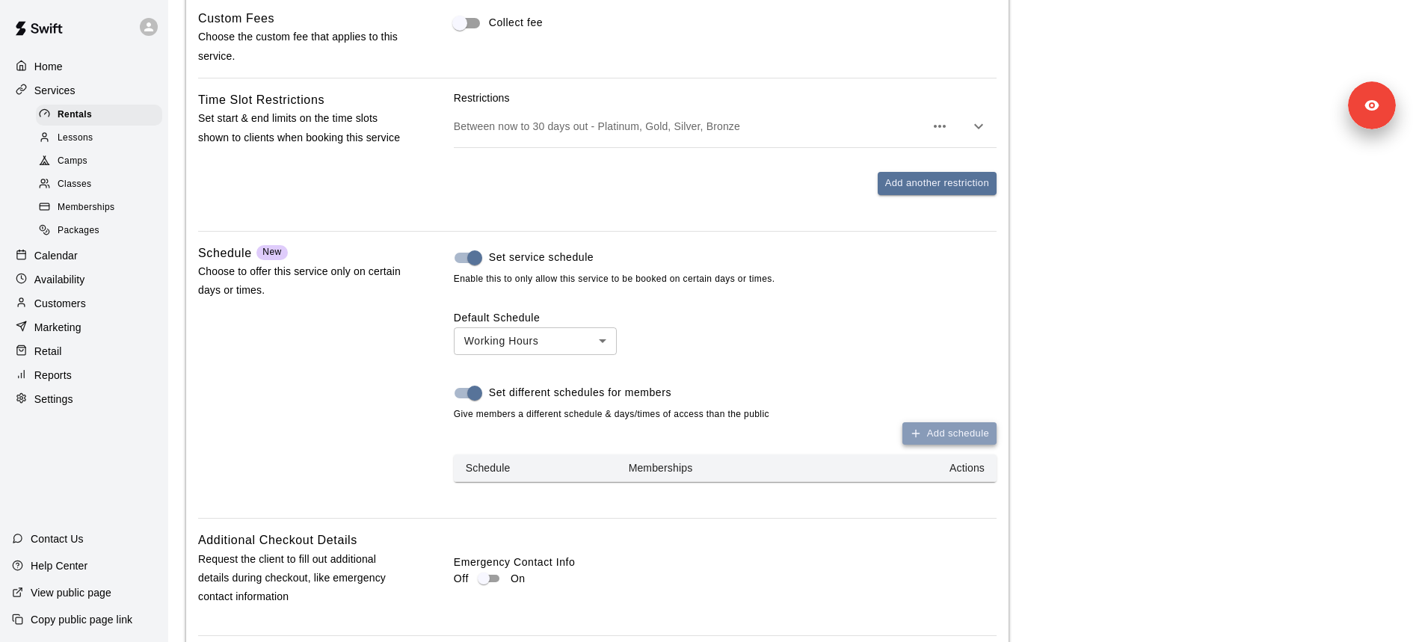
click at [922, 422] on button "Add schedule" at bounding box center [949, 433] width 94 height 23
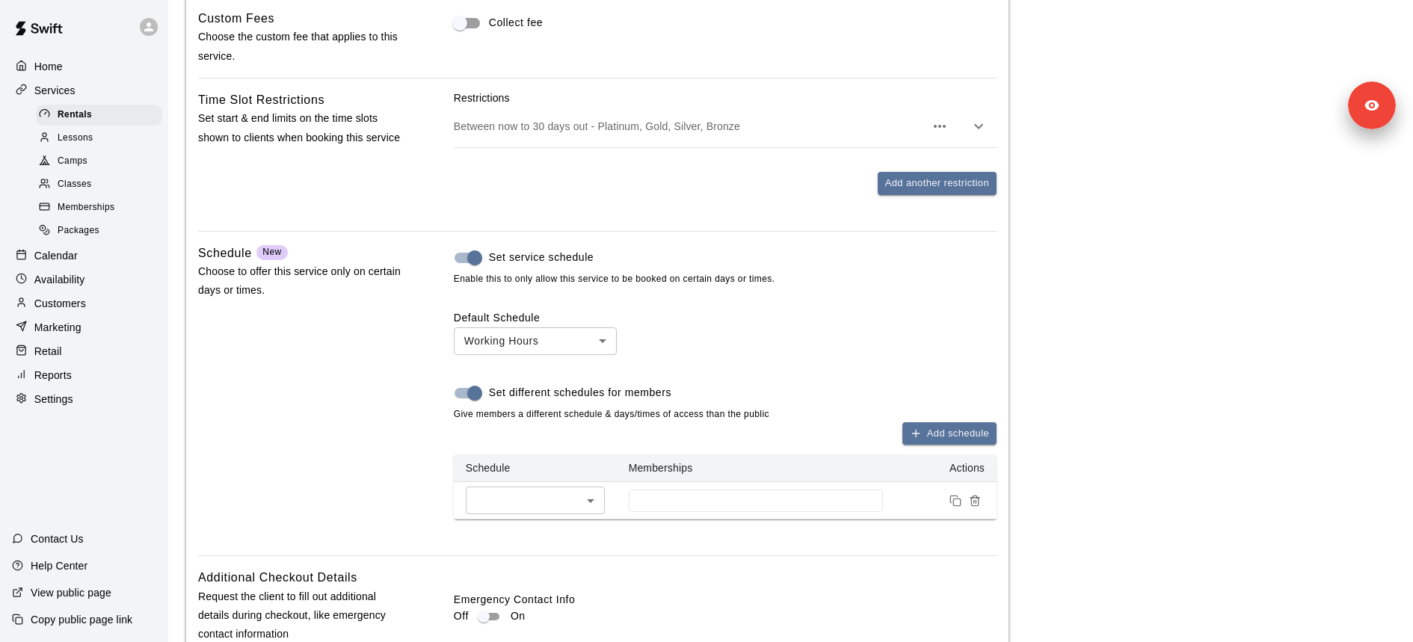
click at [561, 551] on li "Stars Fastpitch Individual" at bounding box center [535, 554] width 152 height 25
type input "****"
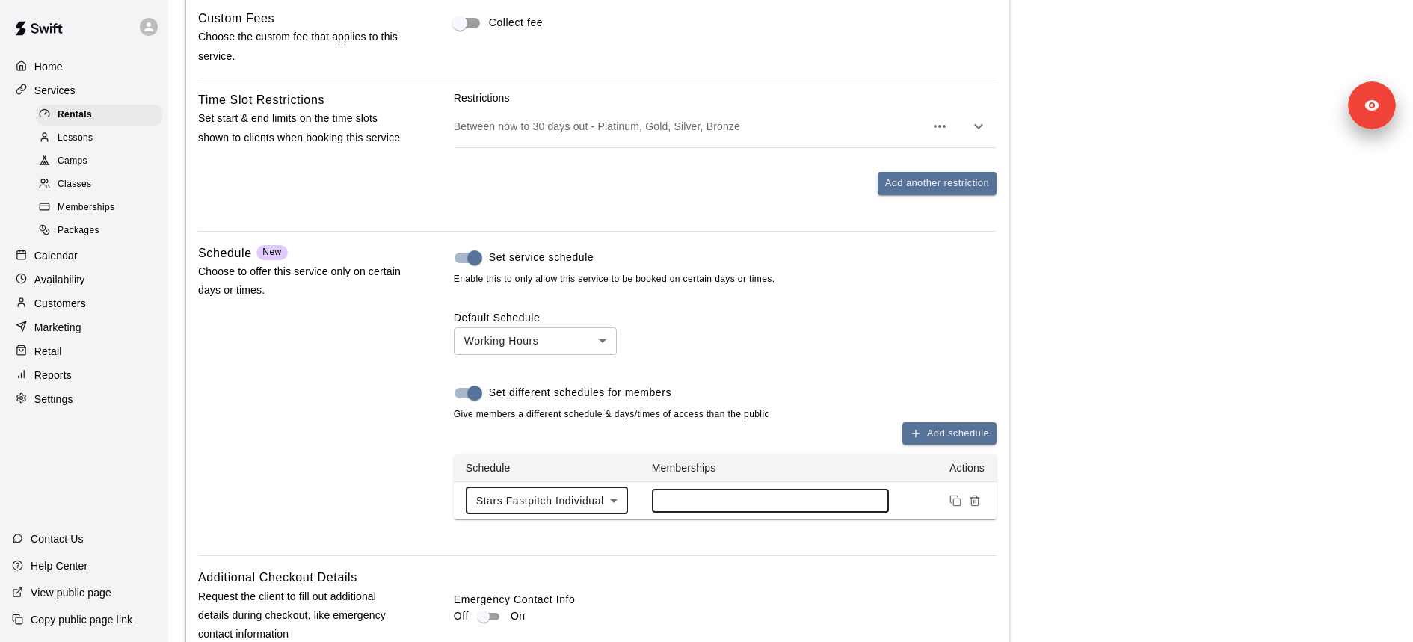
click at [732, 498] on input at bounding box center [770, 501] width 222 height 12
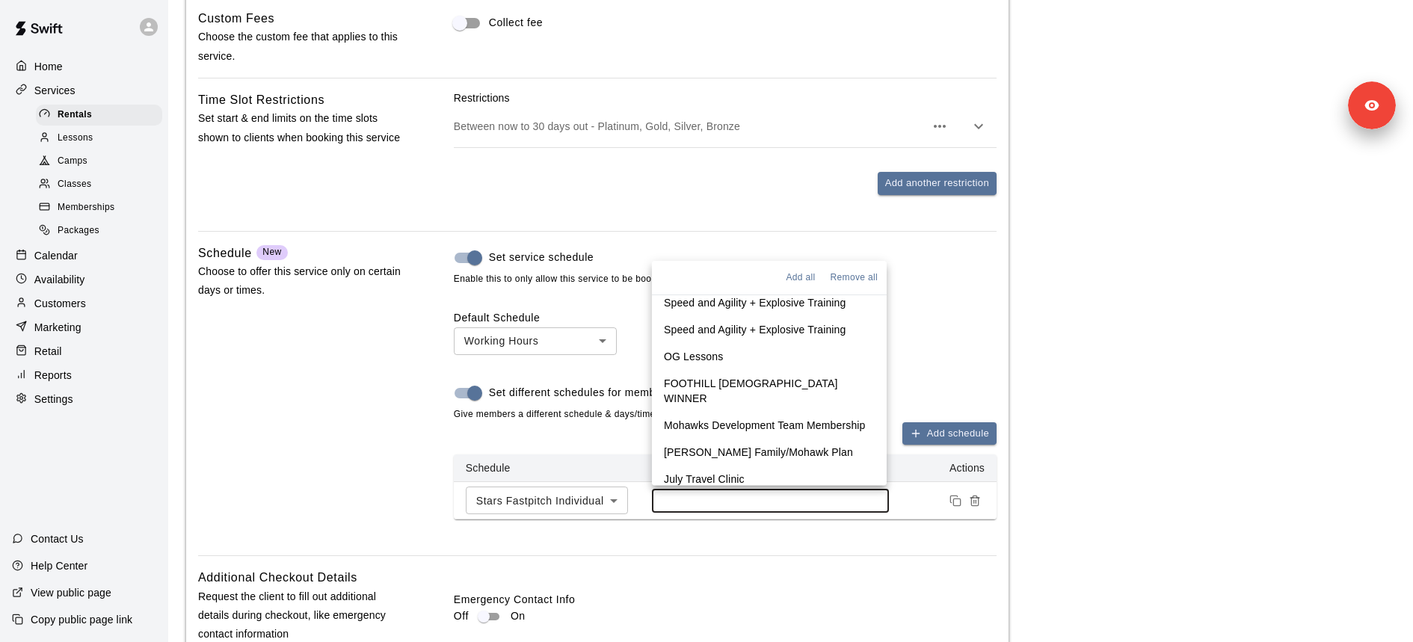
scroll to position [447, 0]
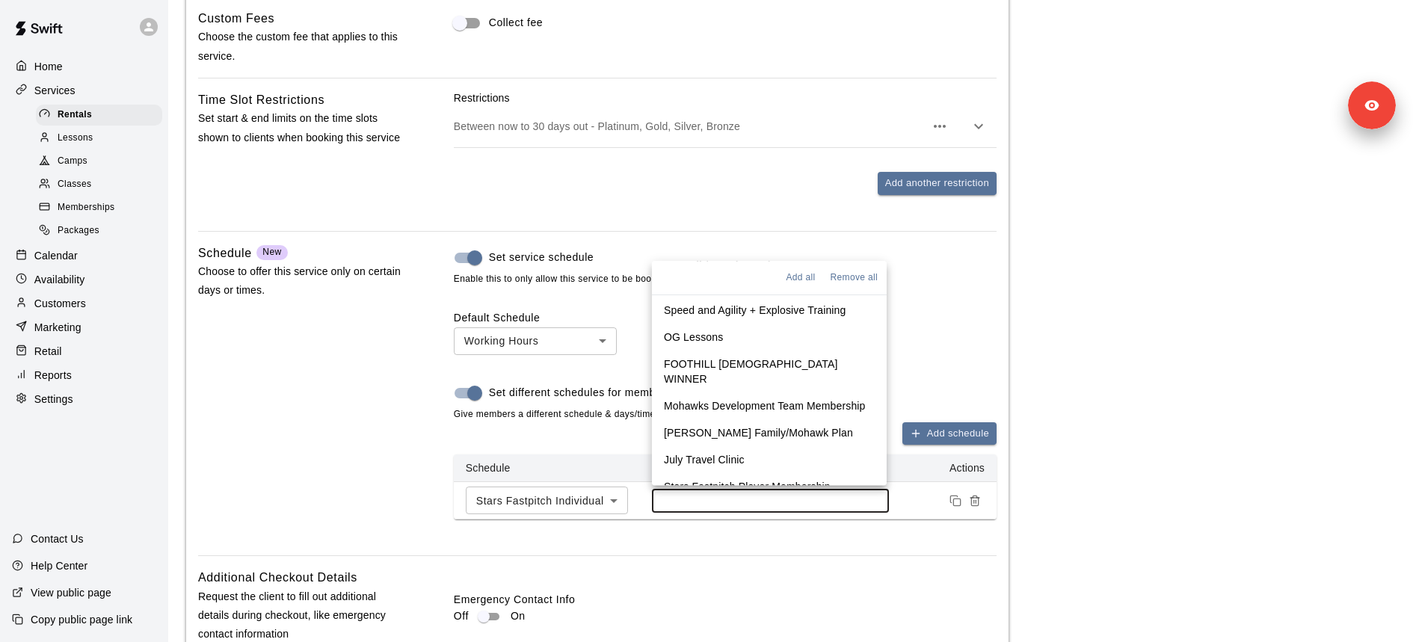
click at [766, 480] on p "Stars Fastpitch Player Membership" at bounding box center [747, 487] width 167 height 15
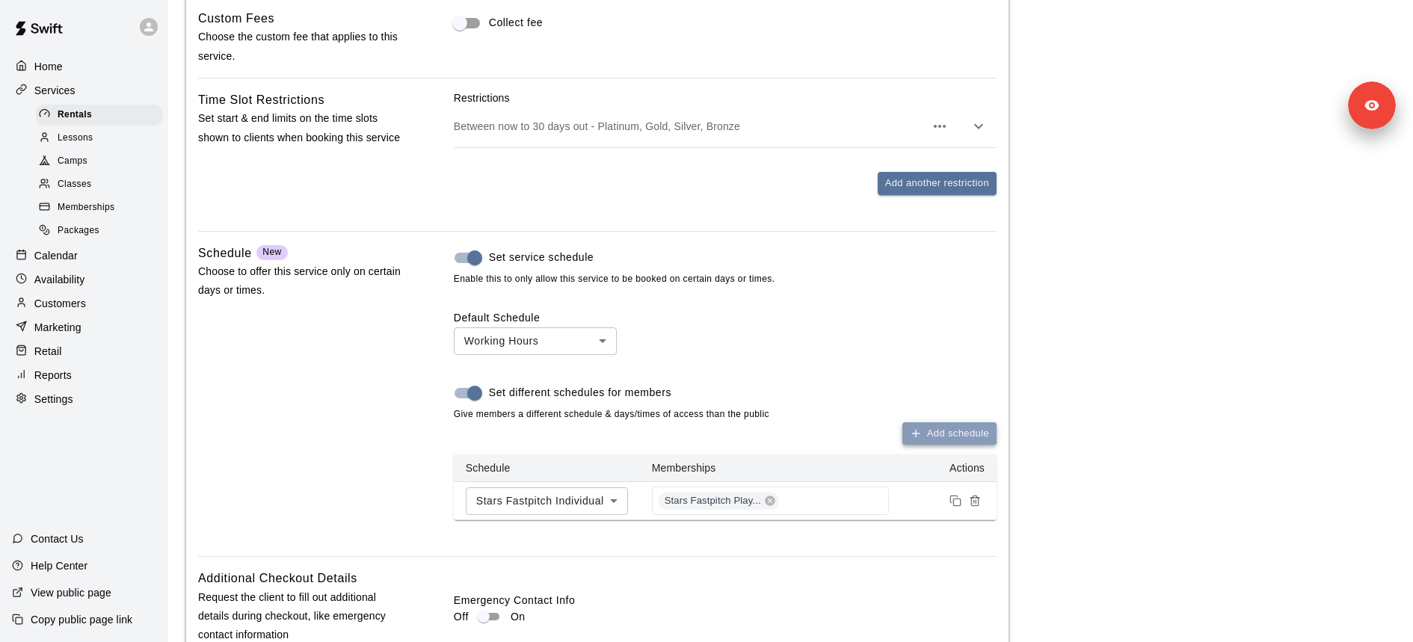
click at [954, 424] on button "Add schedule" at bounding box center [949, 433] width 94 height 23
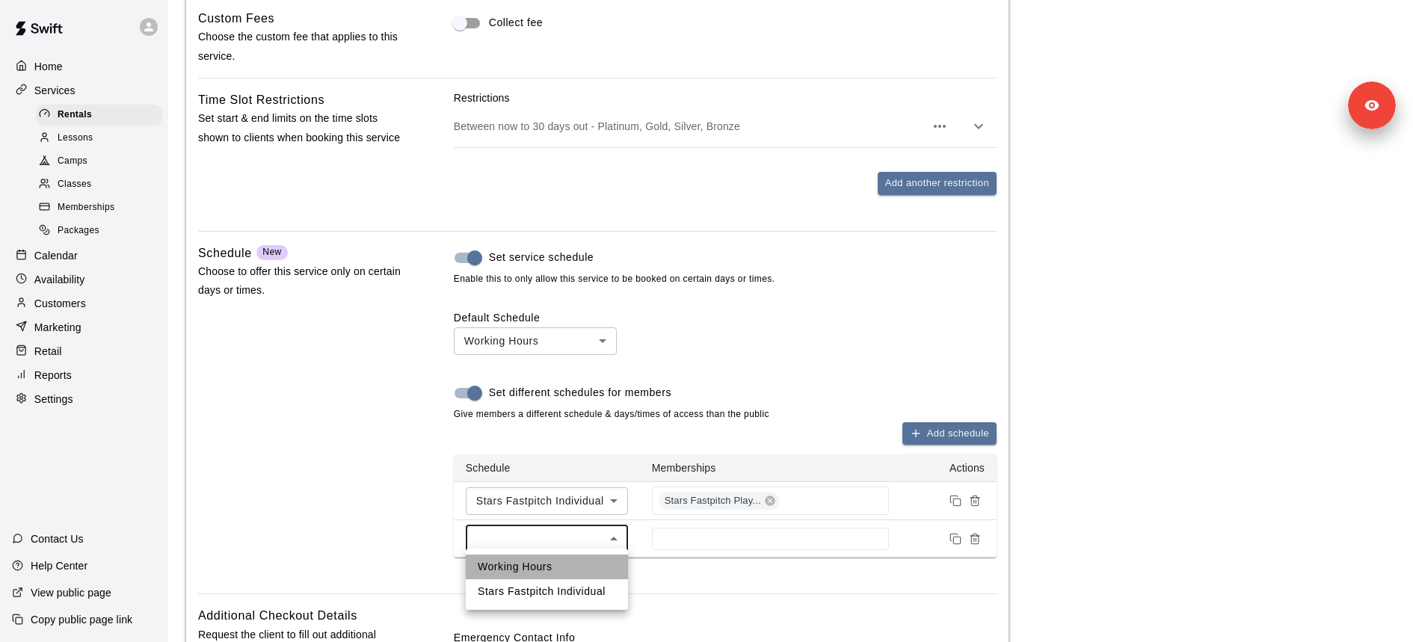
click at [531, 568] on li "Working Hours" at bounding box center [547, 567] width 162 height 25
type input "***"
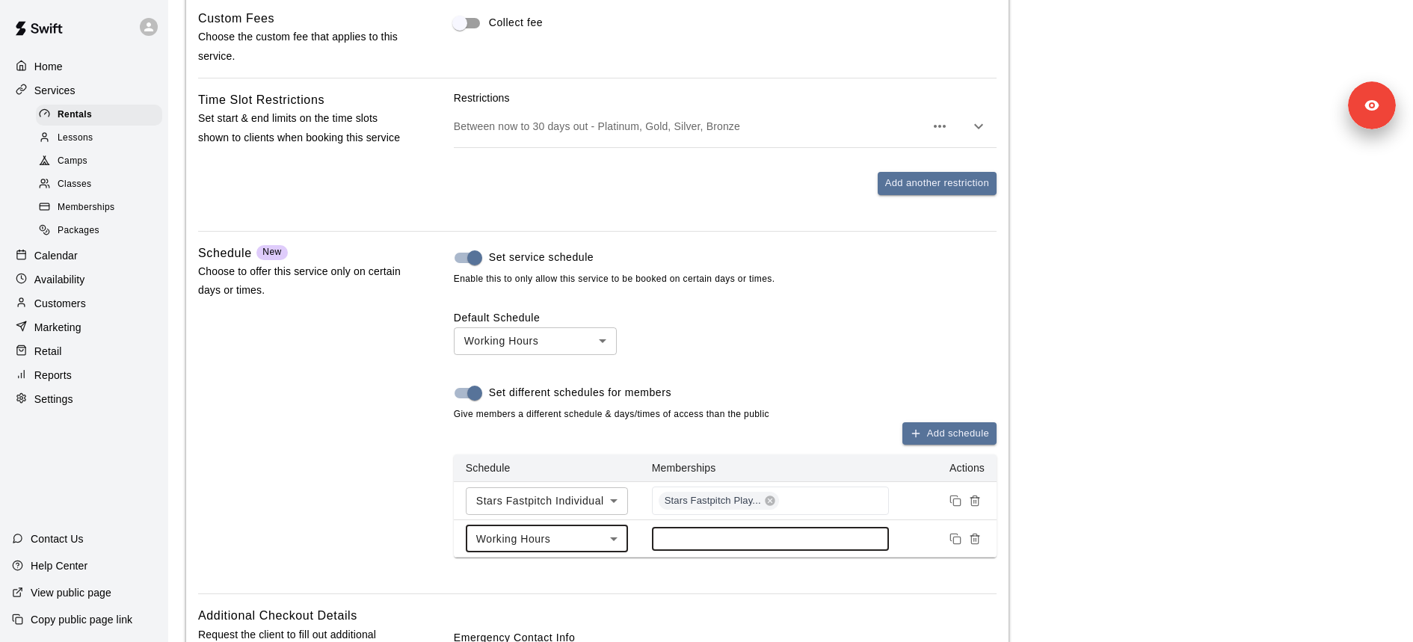
click at [725, 533] on input at bounding box center [770, 539] width 222 height 12
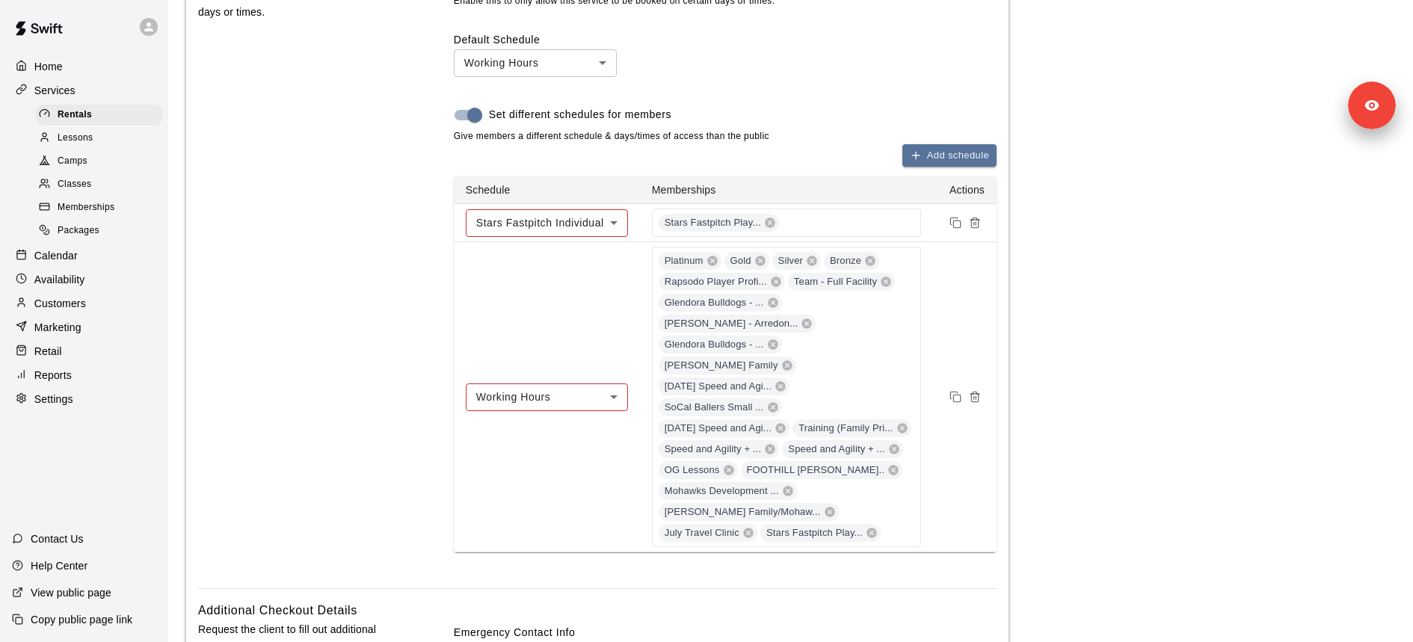
scroll to position [1501, 0]
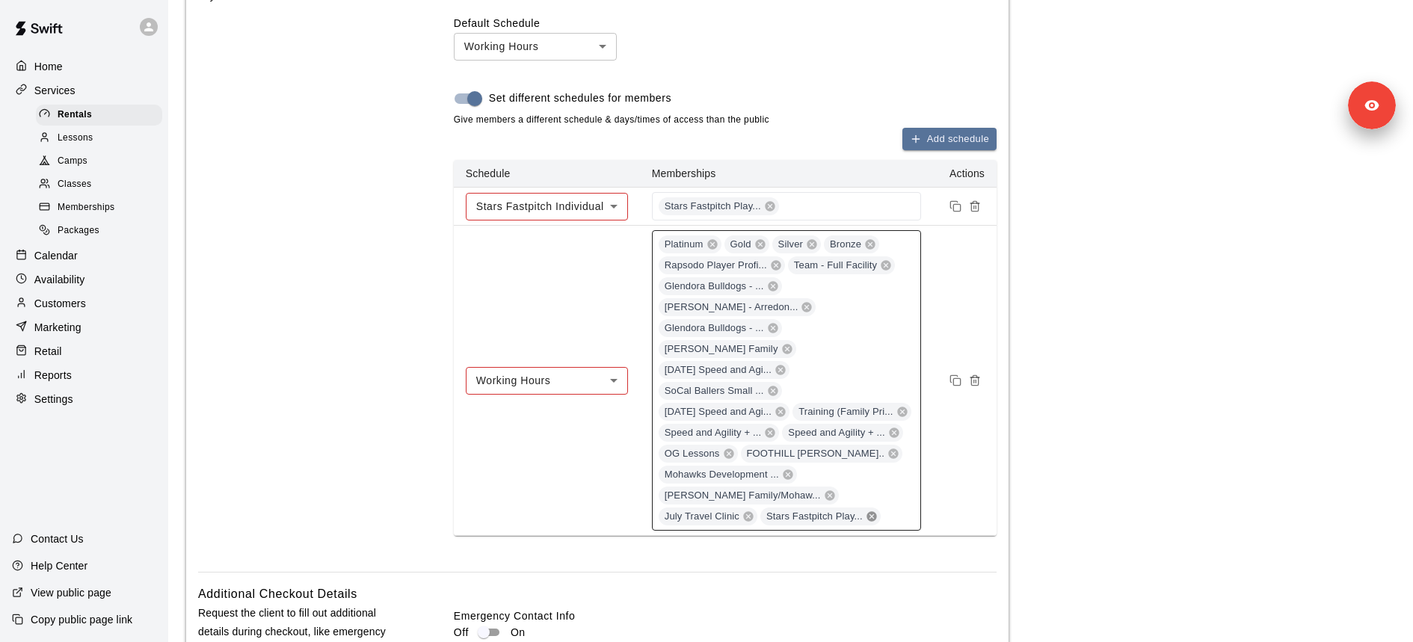
click at [866, 512] on icon at bounding box center [871, 517] width 10 height 10
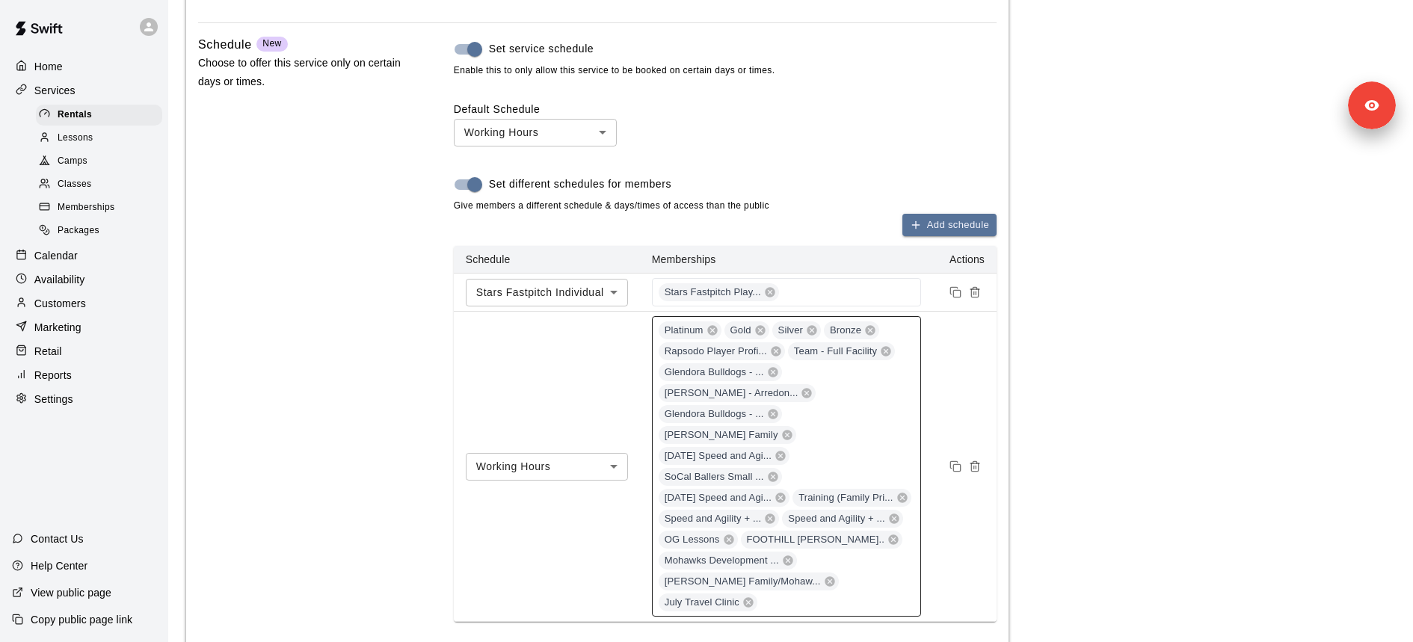
scroll to position [1407, 0]
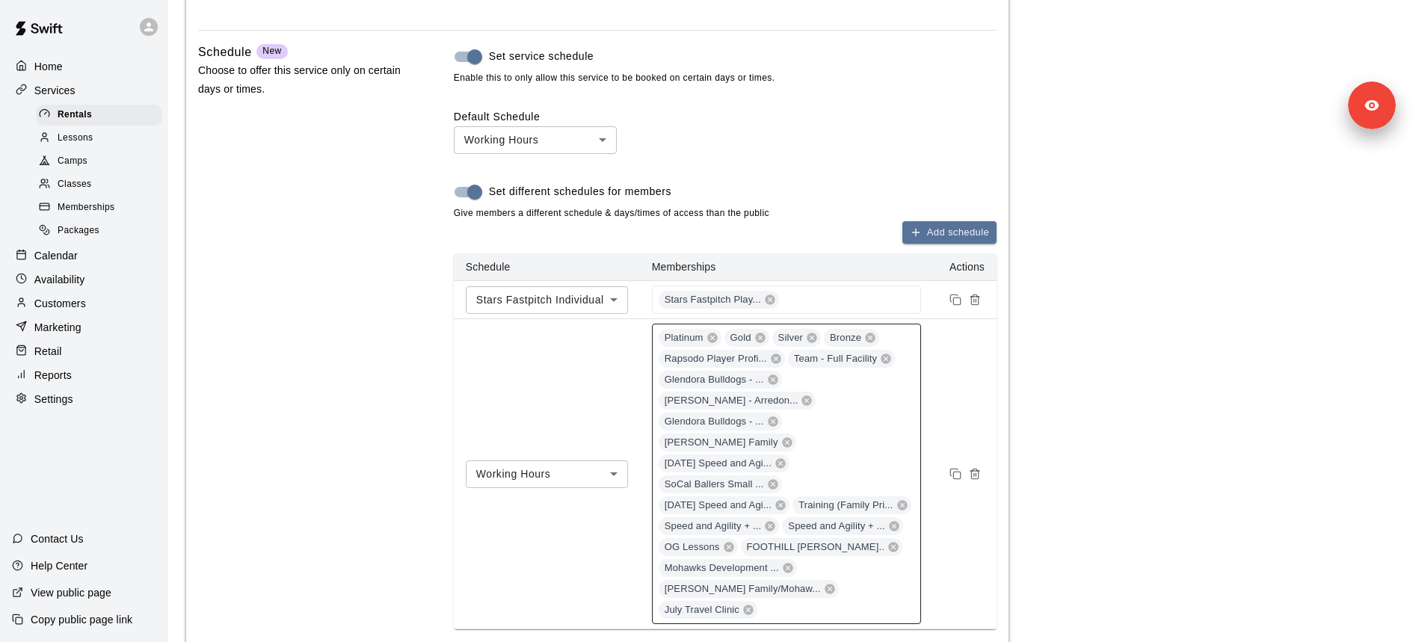
click at [158, 400] on div "Settings" at bounding box center [90, 399] width 156 height 22
click at [141, 400] on div "Settings" at bounding box center [84, 399] width 144 height 22
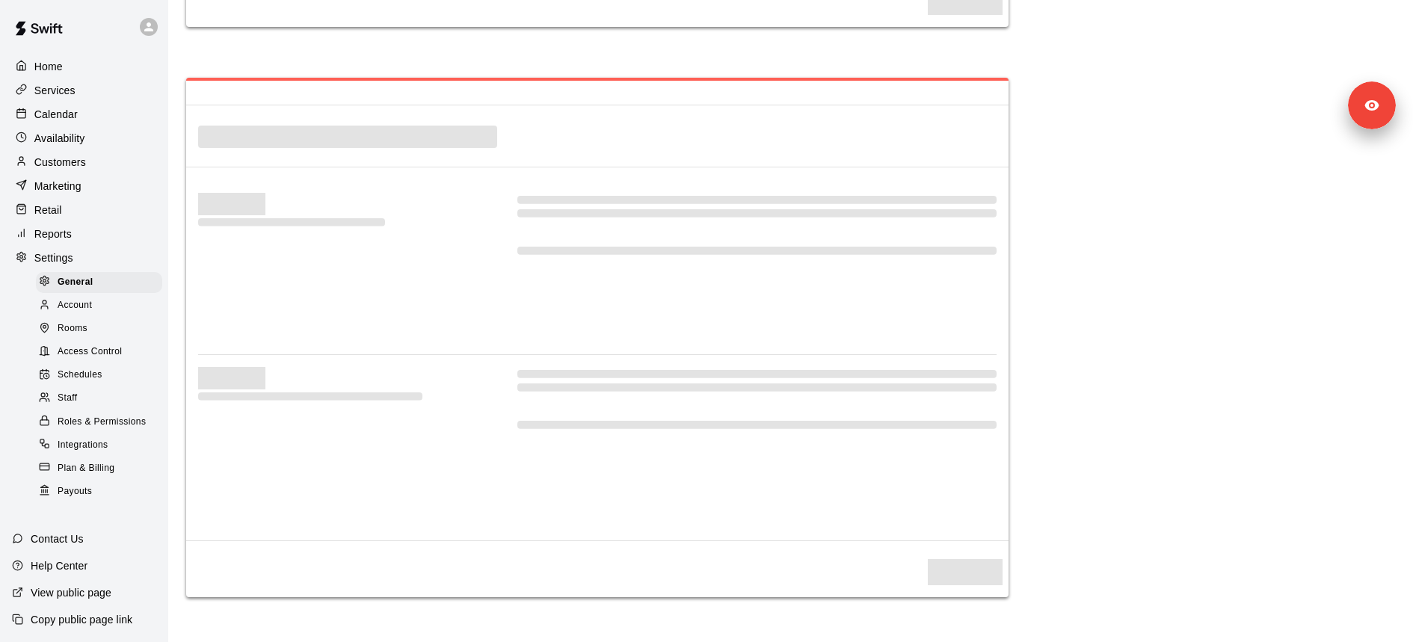
select select "**"
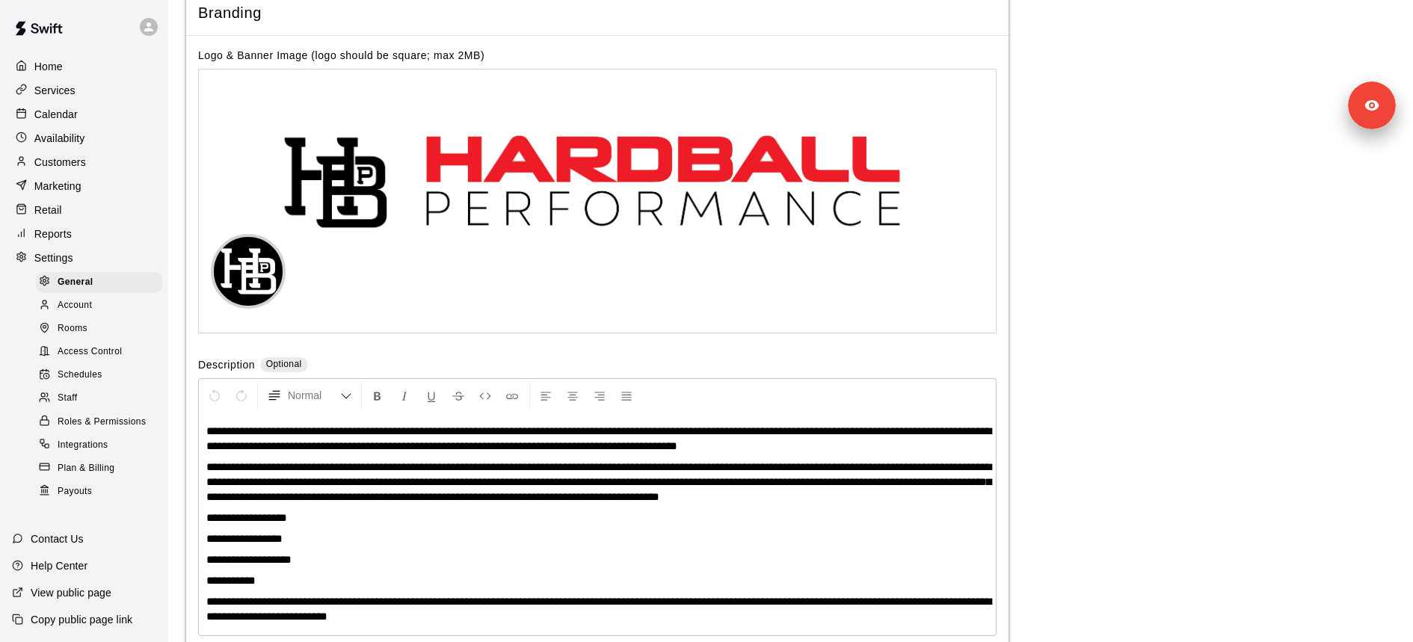
scroll to position [3252, 0]
click at [102, 389] on div "Staff" at bounding box center [99, 398] width 126 height 21
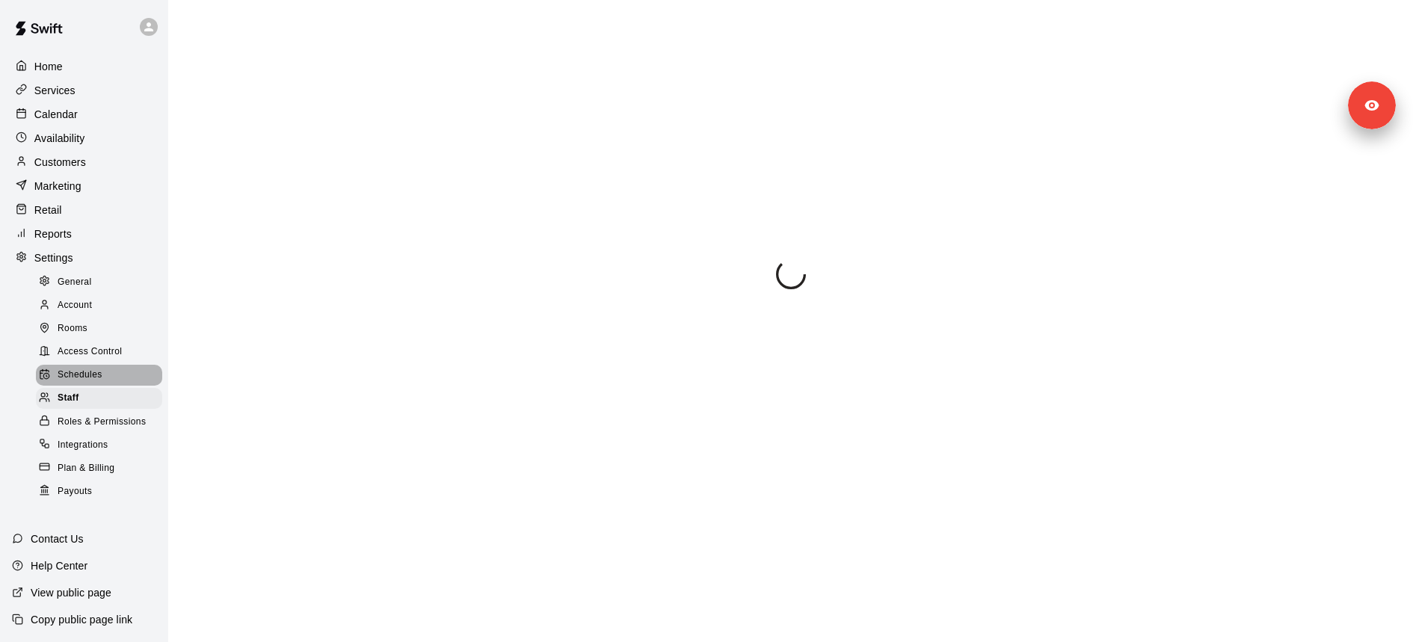
click at [102, 376] on span "Schedules" at bounding box center [80, 375] width 45 height 15
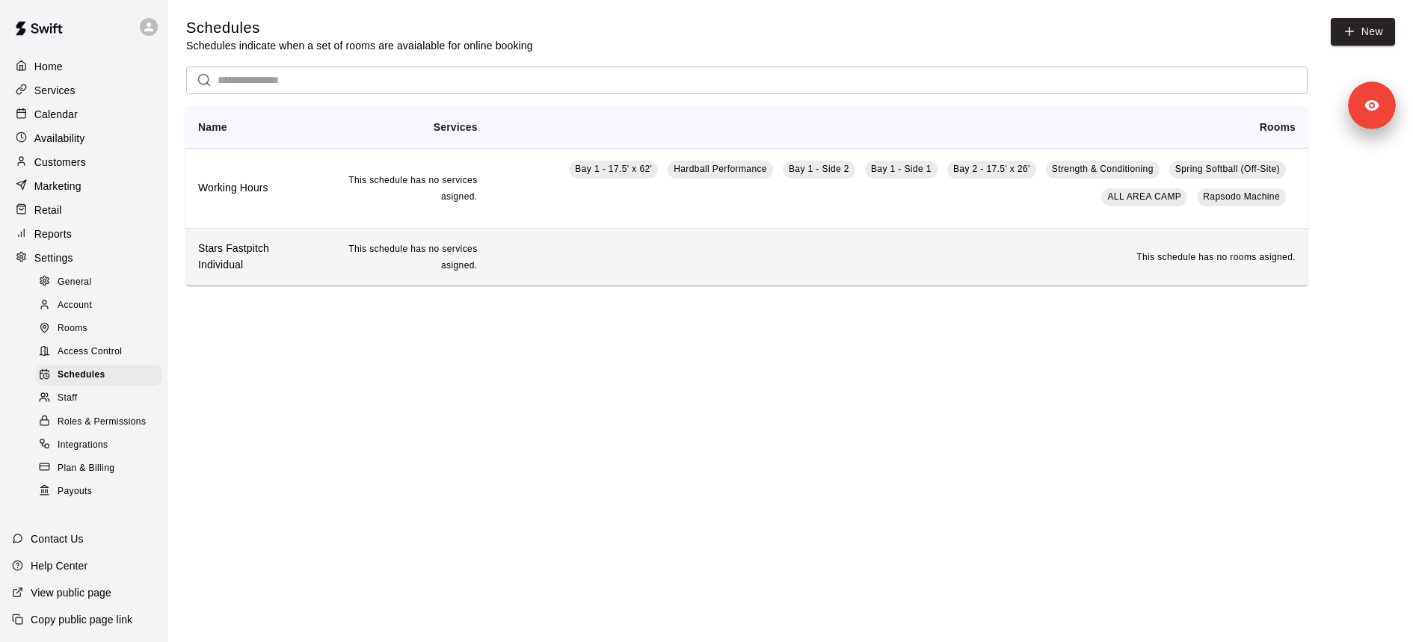
click at [314, 253] on th "Stars Fastpitch Individual" at bounding box center [251, 256] width 131 height 57
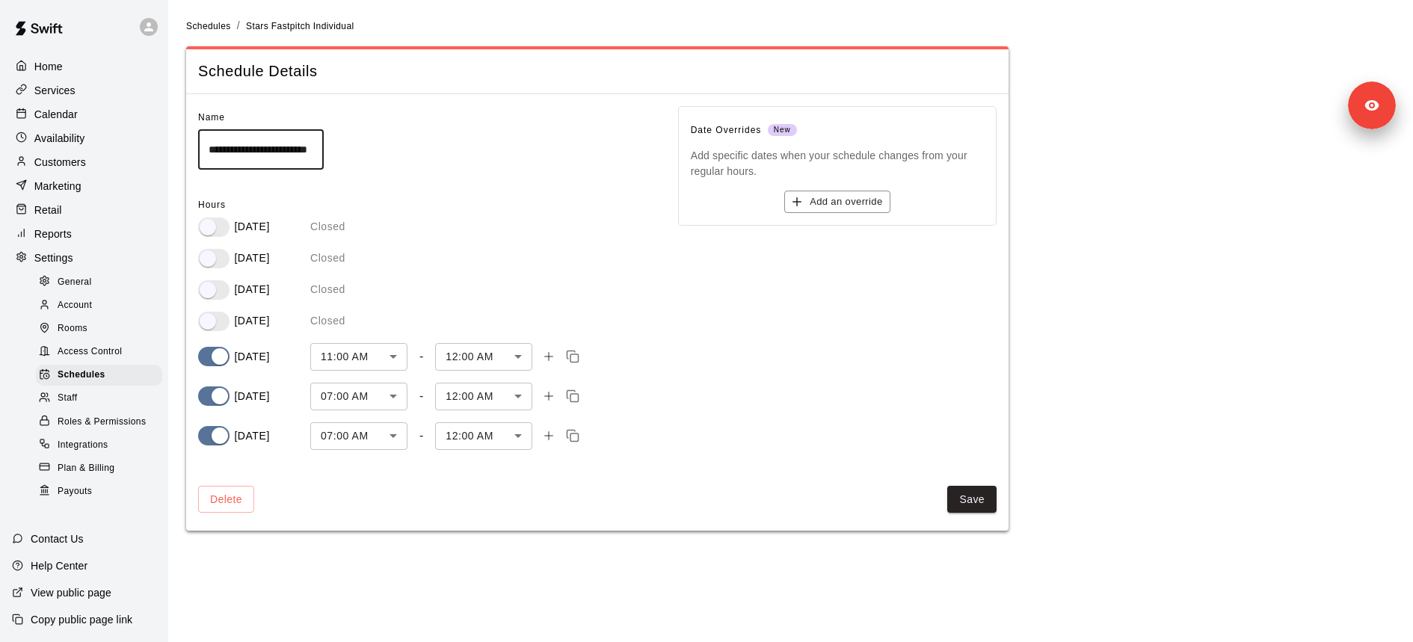
scroll to position [0, 19]
click at [288, 150] on input "**********" at bounding box center [263, 149] width 130 height 40
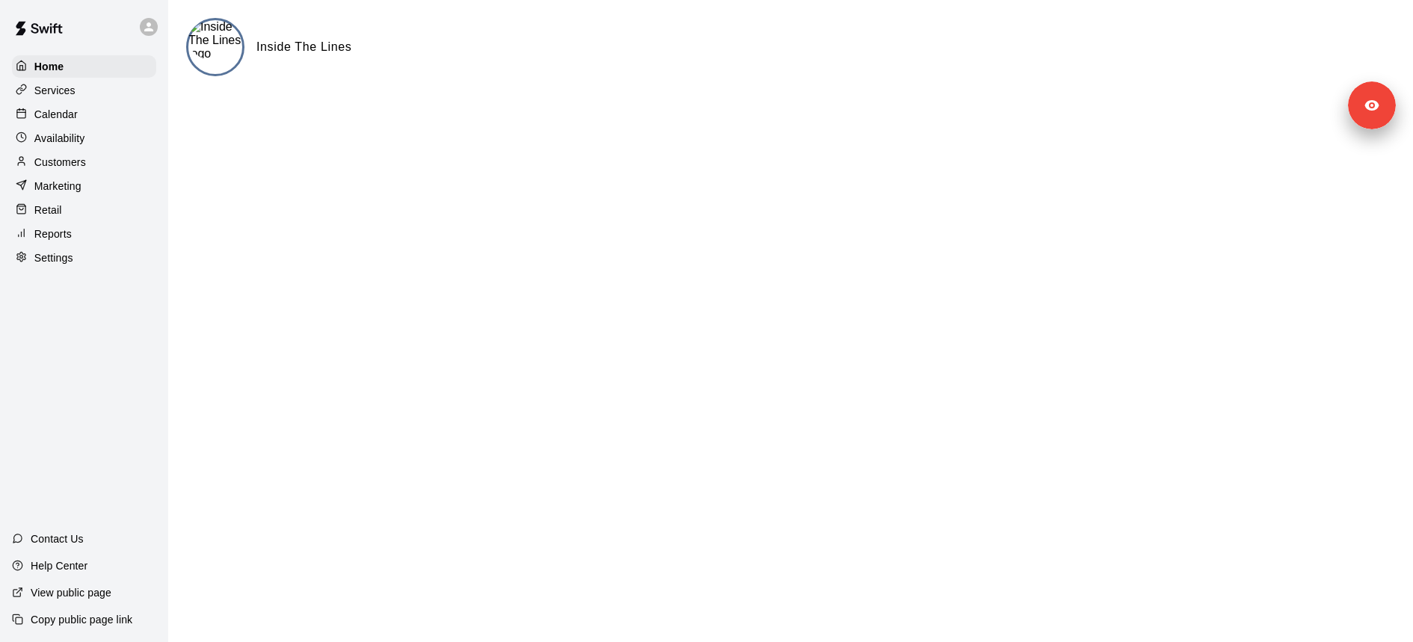
click at [97, 254] on div "Settings" at bounding box center [84, 258] width 144 height 22
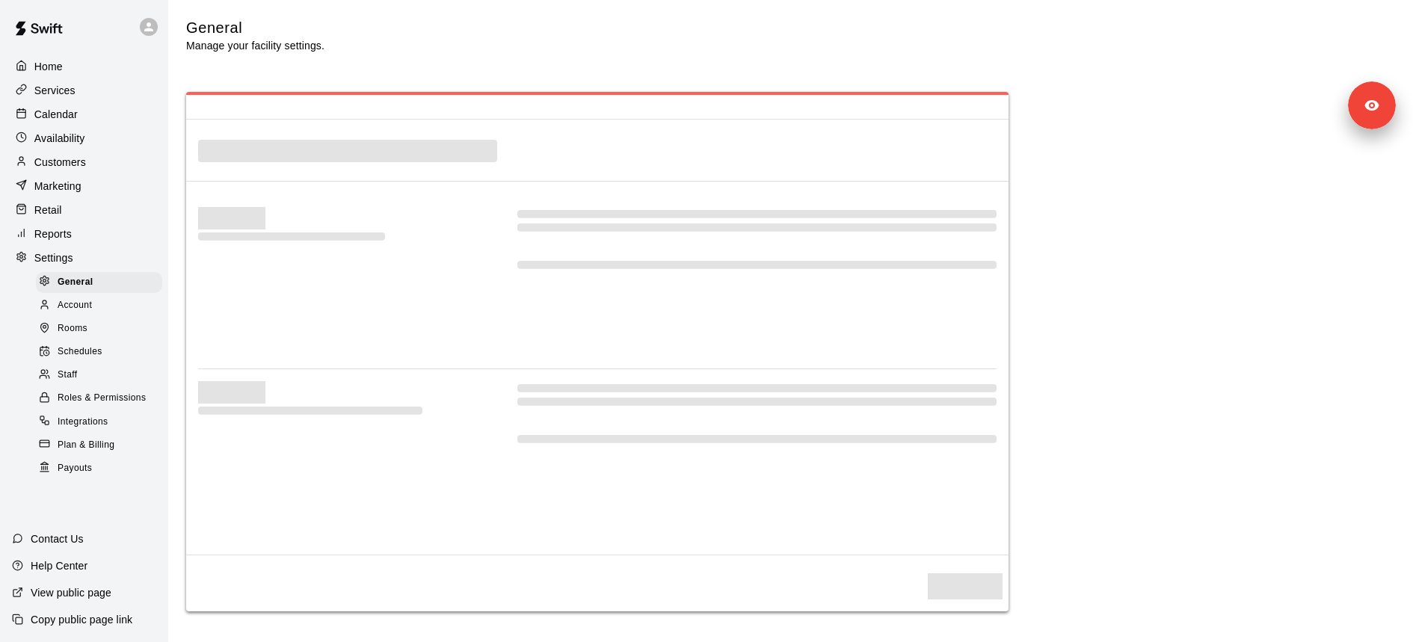
select select "**"
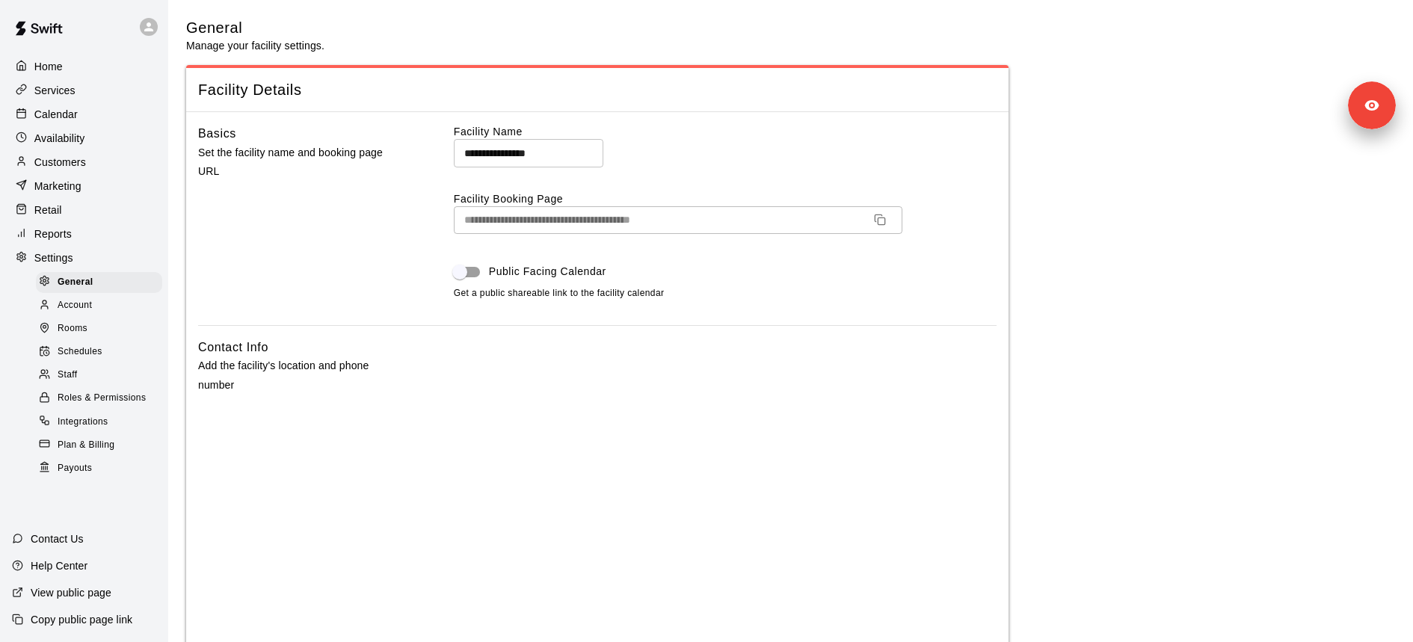
click at [70, 371] on span "Staff" at bounding box center [67, 375] width 19 height 15
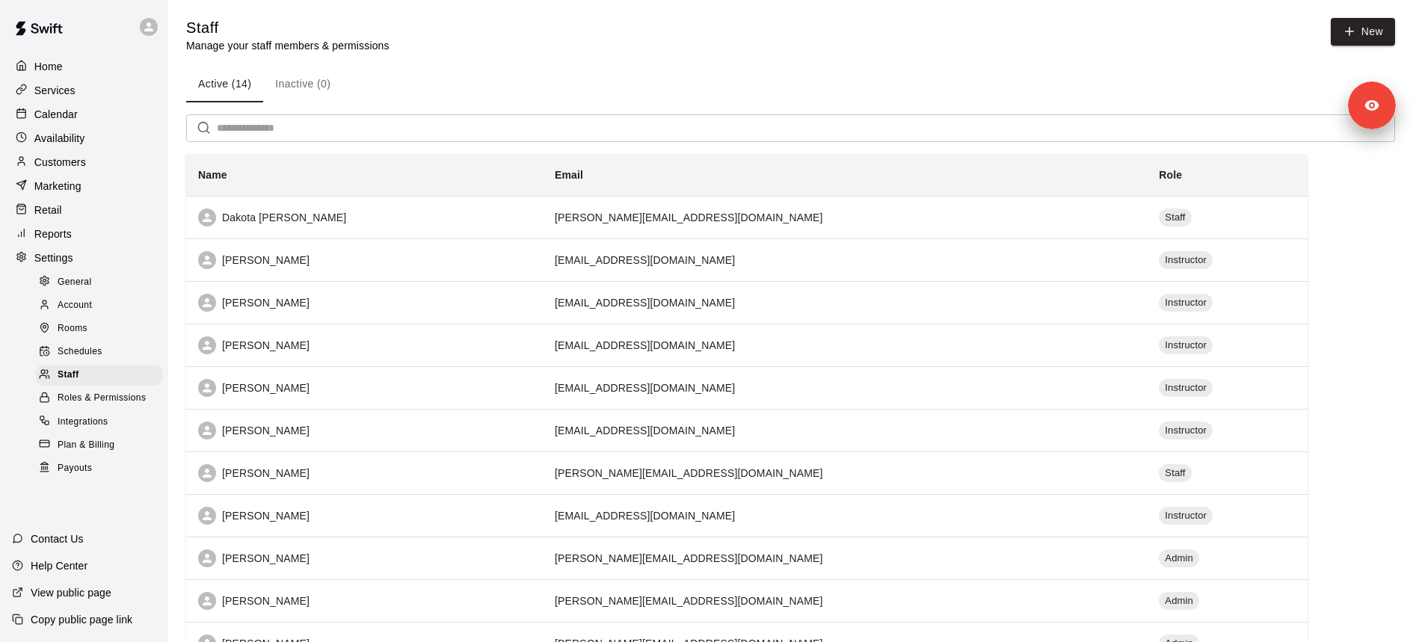
scroll to position [227, 0]
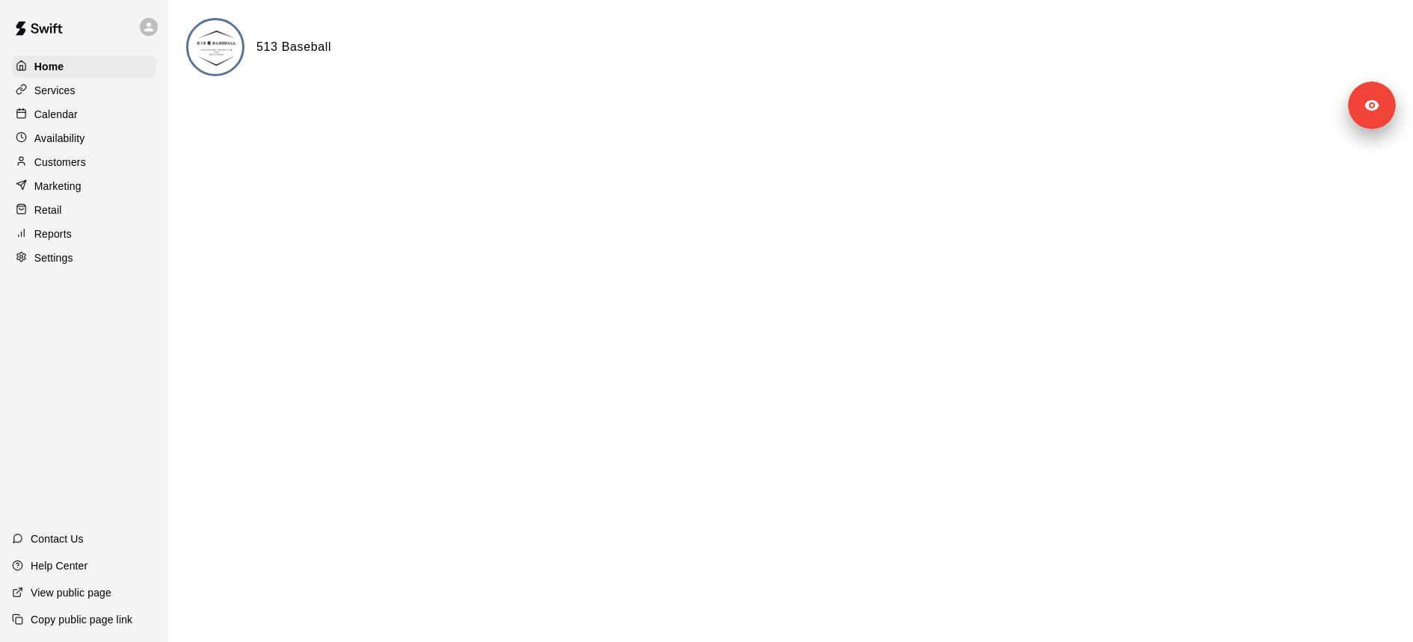
click at [92, 160] on div "Customers" at bounding box center [84, 162] width 144 height 22
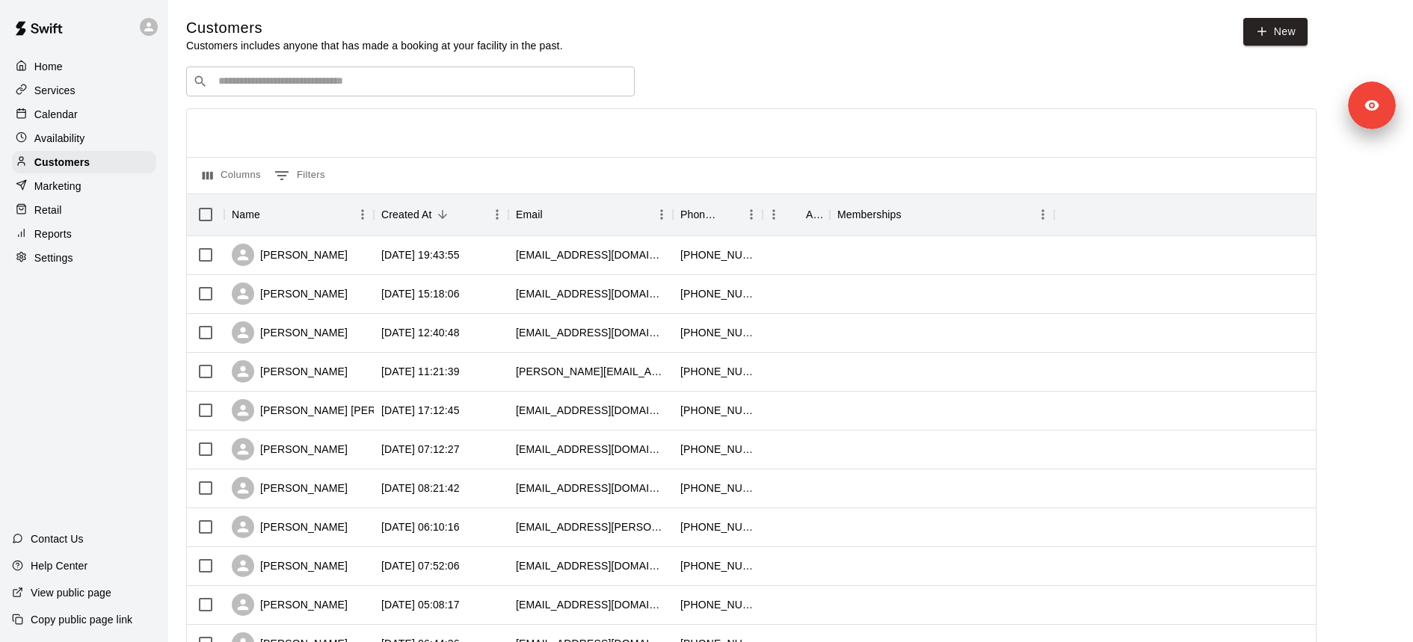
click at [297, 77] on input "Search customers by name or email" at bounding box center [421, 81] width 414 height 15
paste input "**********"
type input "**********"
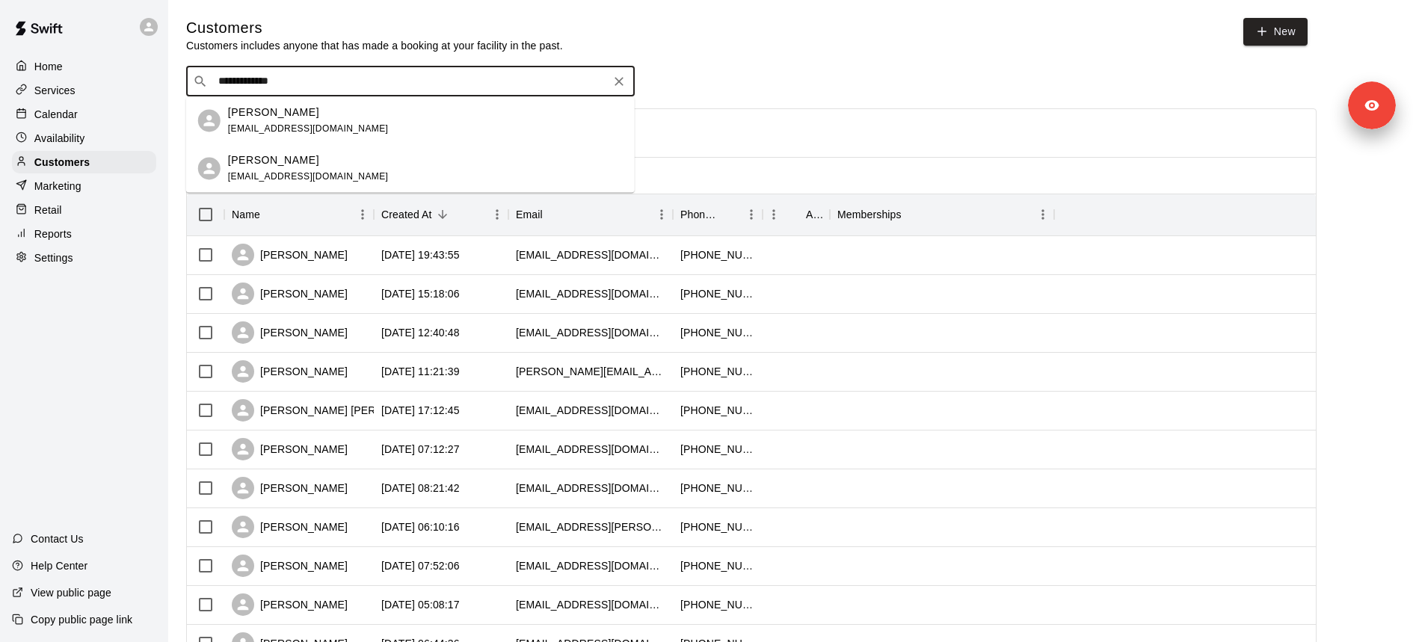
click at [318, 121] on div "[PERSON_NAME] [EMAIL_ADDRESS][DOMAIN_NAME]" at bounding box center [425, 121] width 395 height 32
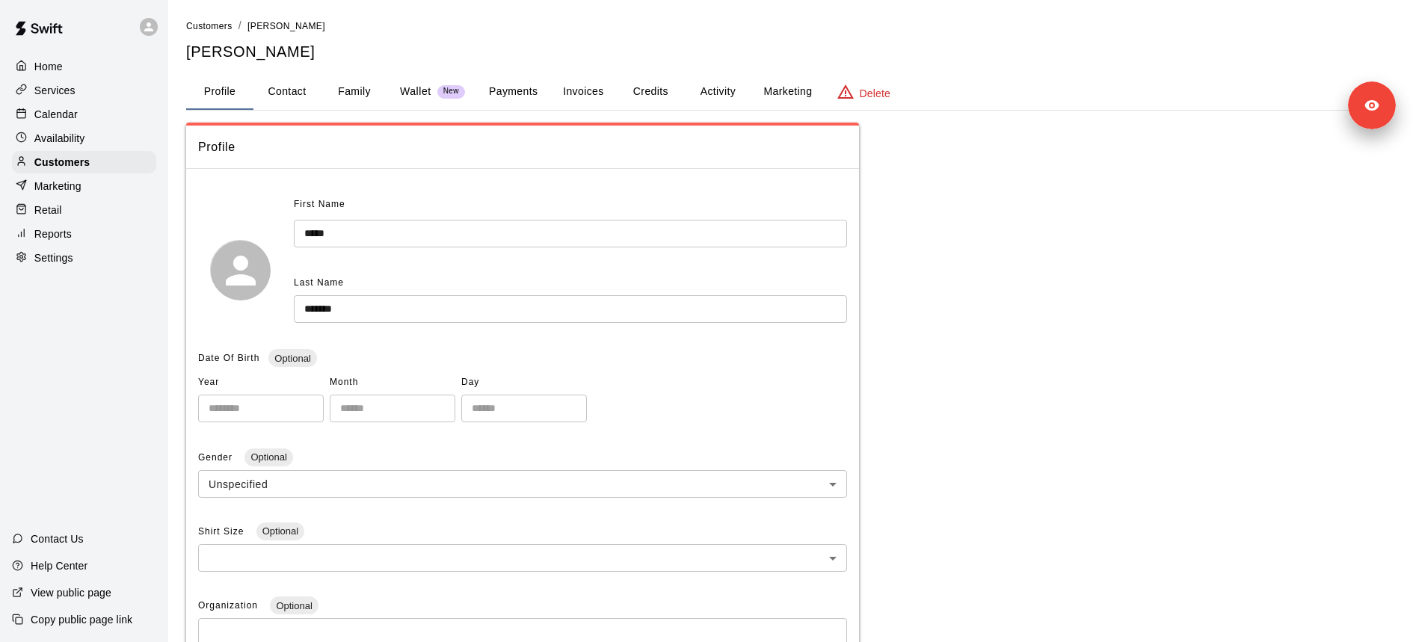
click at [705, 87] on button "Activity" at bounding box center [717, 92] width 67 height 36
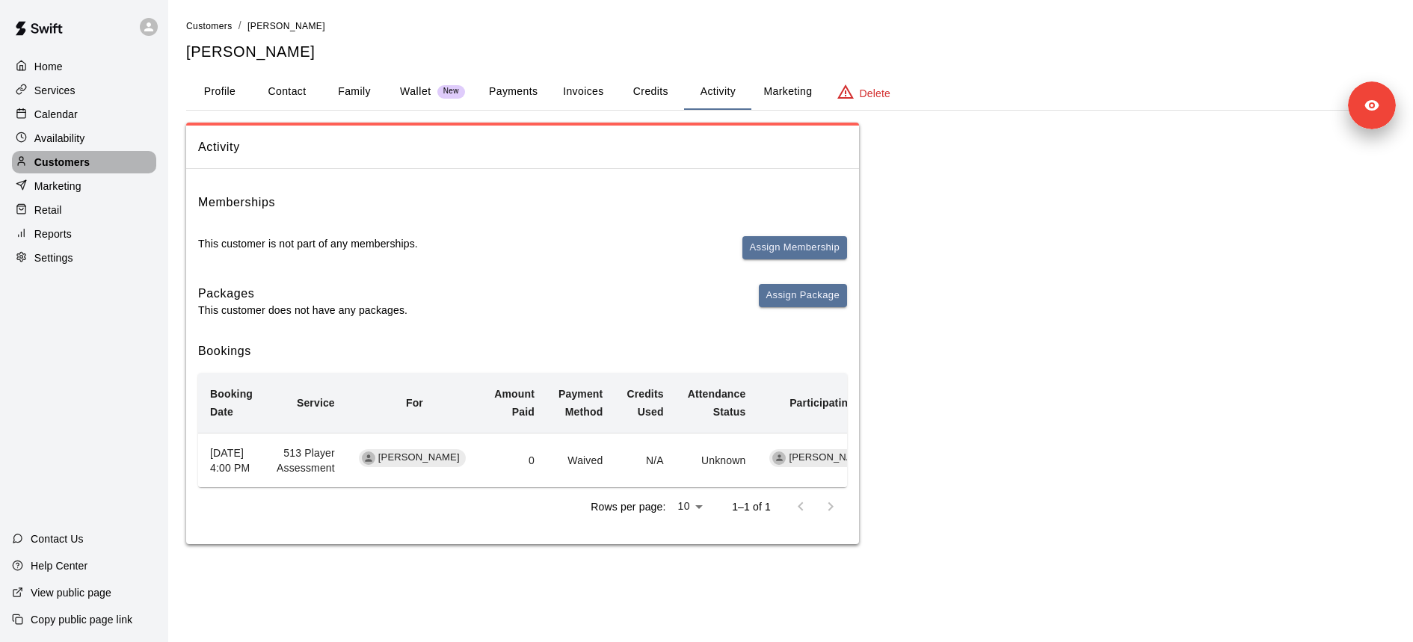
click at [124, 166] on div "Customers" at bounding box center [84, 162] width 144 height 22
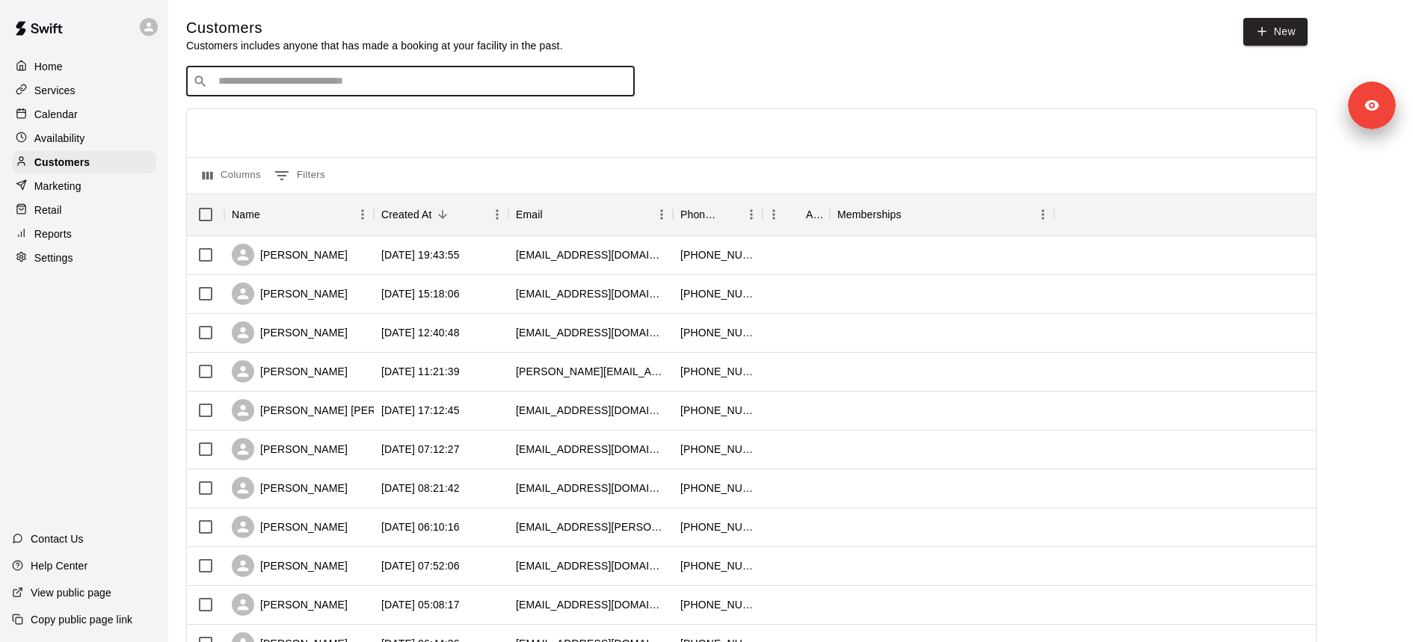
click at [300, 81] on input "Search customers by name or email" at bounding box center [421, 81] width 414 height 15
paste input "**********"
type input "**********"
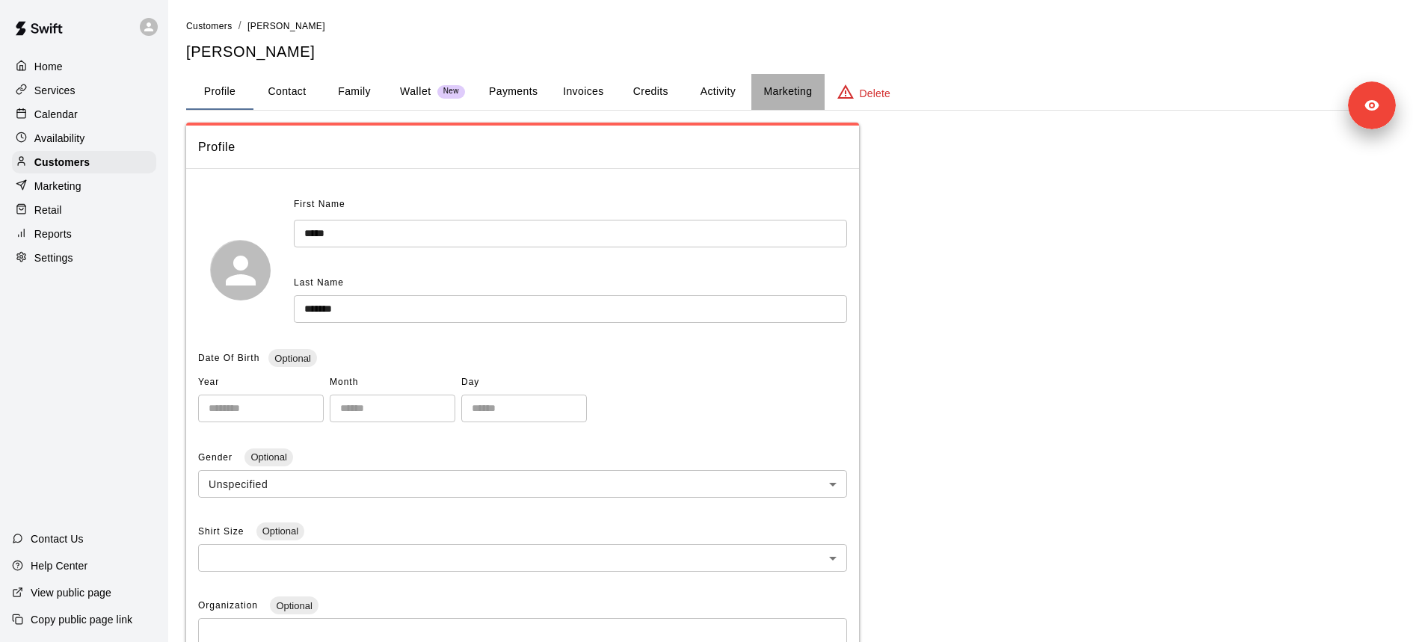
click at [777, 90] on button "Marketing" at bounding box center [787, 92] width 72 height 36
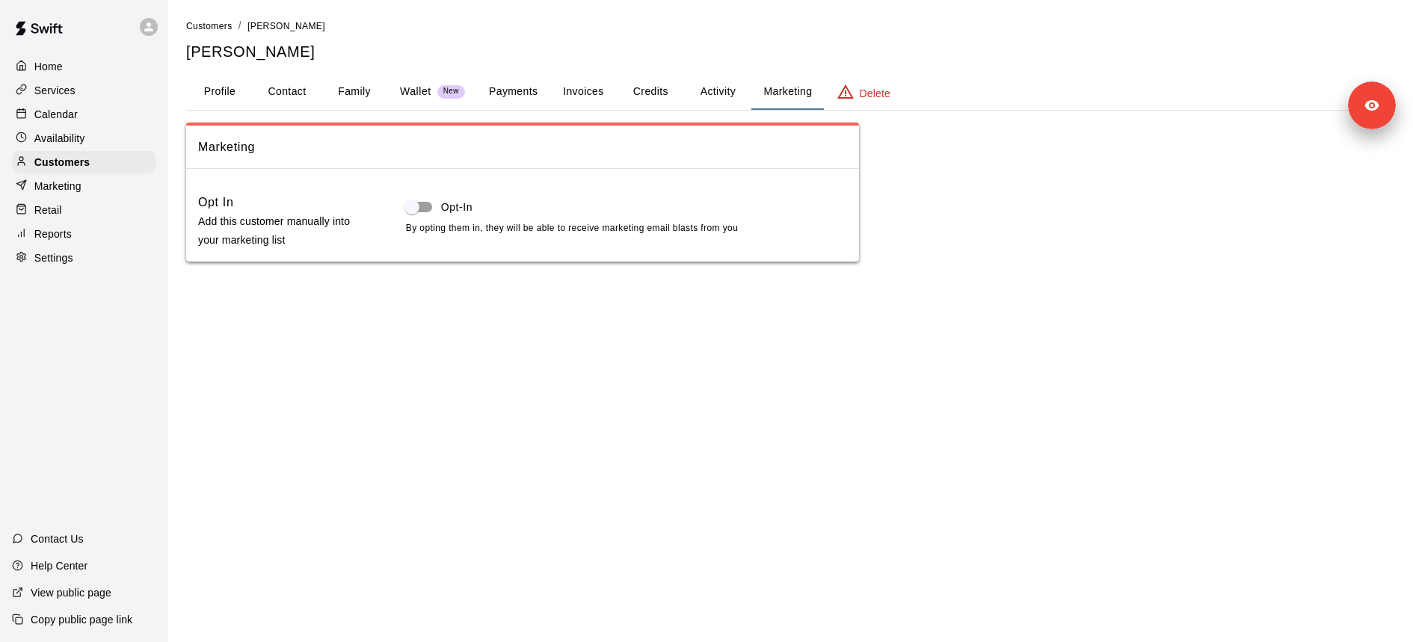
click at [714, 92] on button "Activity" at bounding box center [717, 92] width 67 height 36
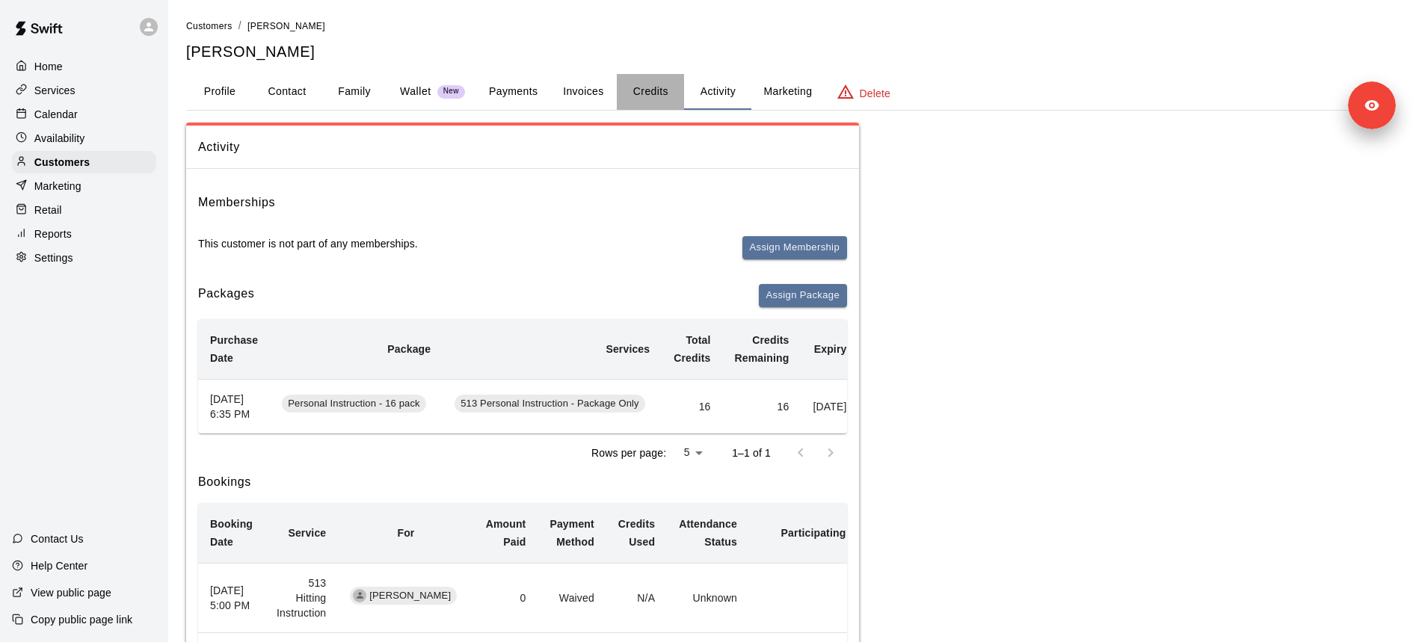
click at [665, 94] on button "Credits" at bounding box center [650, 92] width 67 height 36
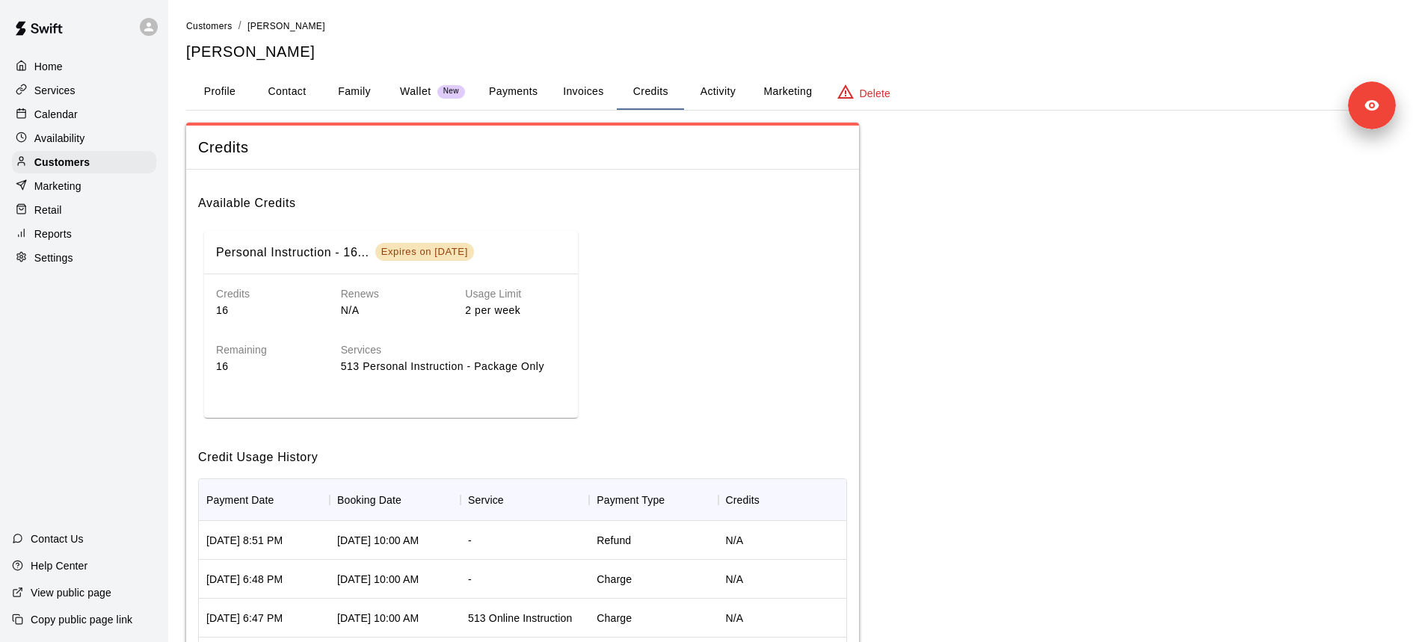
click at [281, 92] on button "Contact" at bounding box center [286, 92] width 67 height 36
select select "**"
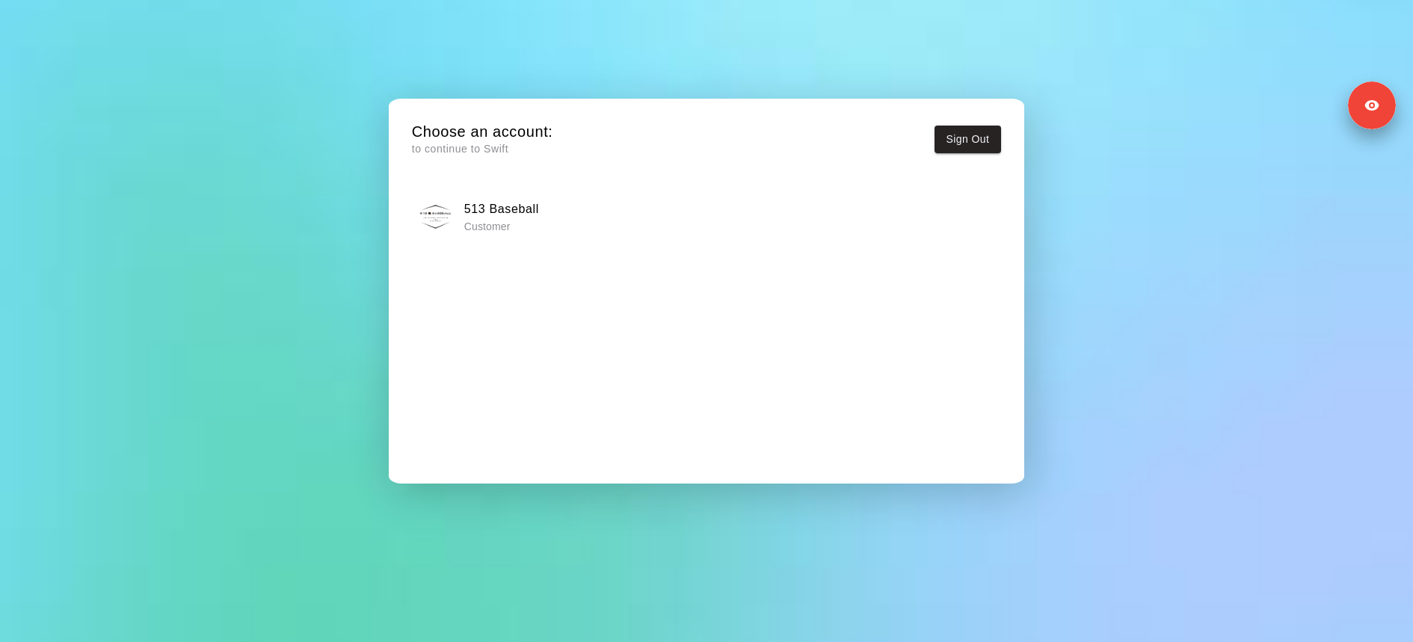
click at [617, 221] on div "513 Baseball Customer" at bounding box center [705, 216] width 579 height 37
